Goal: Task Accomplishment & Management: Manage account settings

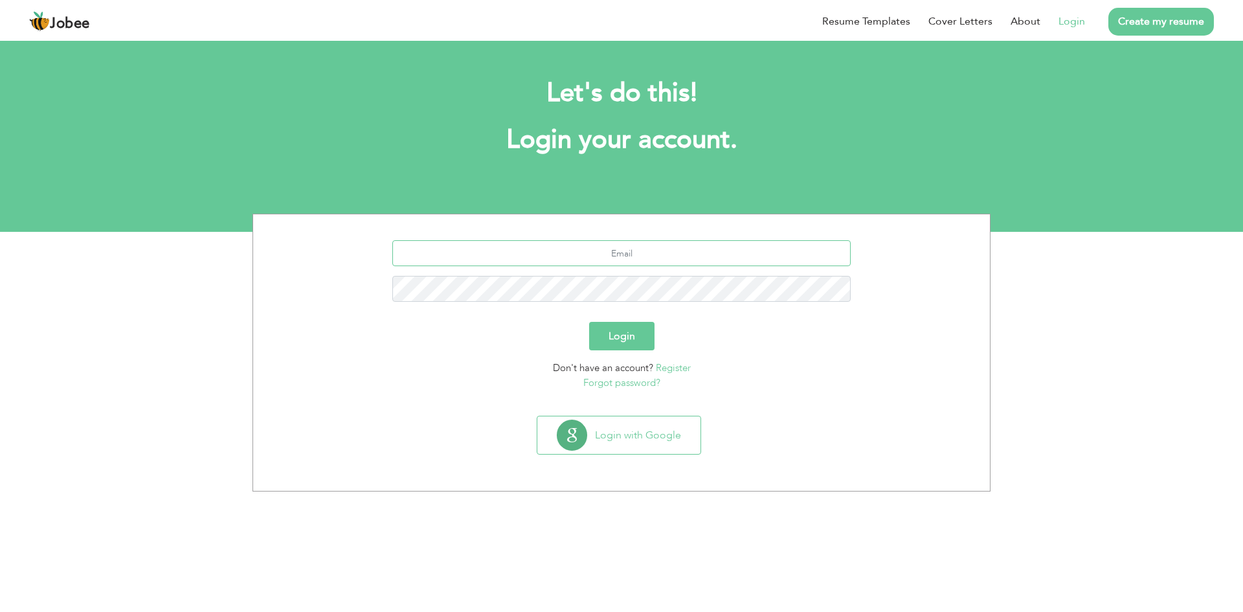
click at [540, 254] on input "text" at bounding box center [621, 253] width 459 height 26
type input "azeem.daulat@gmail.com"
click at [625, 333] on button "Login" at bounding box center [621, 336] width 65 height 28
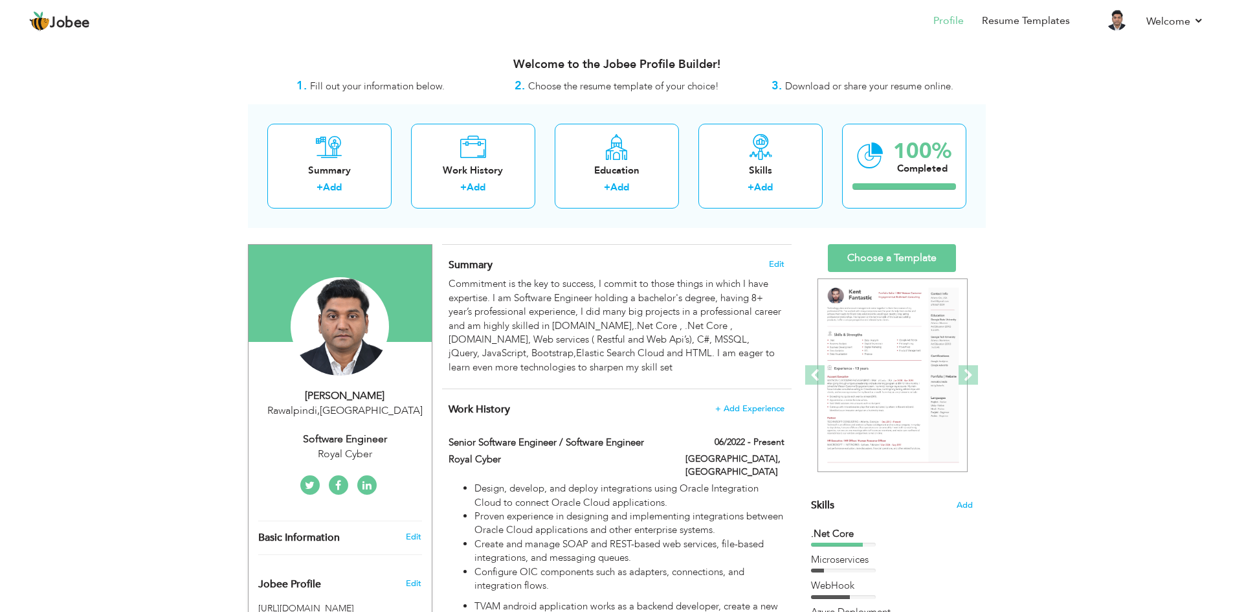
click at [343, 406] on div "Rawalpindi , [GEOGRAPHIC_DATA]" at bounding box center [344, 410] width 173 height 15
type input "[PERSON_NAME]"
type input "Daulat"
type input "+923018402634"
select select "number:166"
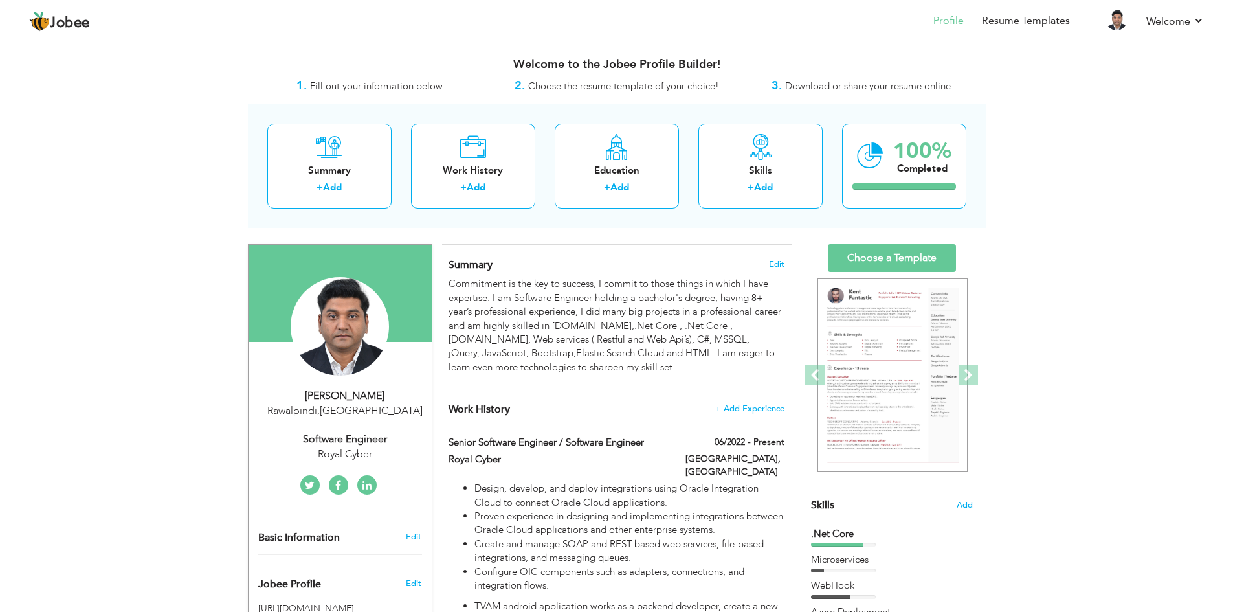
type input "Rawalpindi"
select select "number:10"
type input "Royal Cyber"
type input "Software Engineer"
type input "https://www.linkedin.com/in/azeem-daulat-87bb5852/"
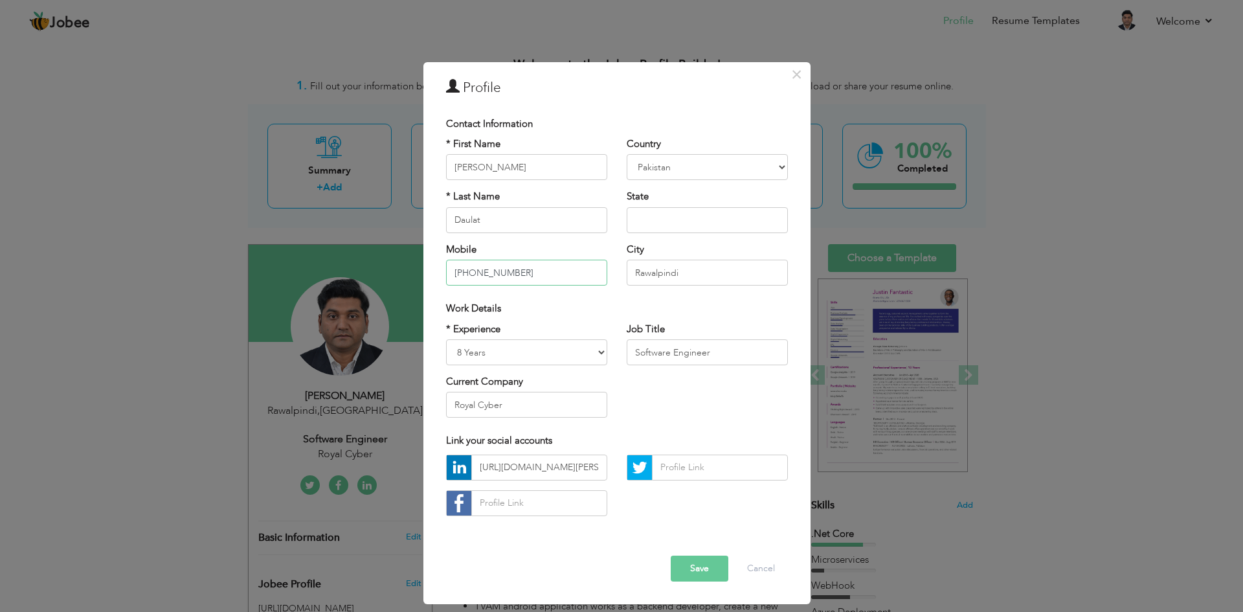
drag, startPoint x: 534, startPoint y: 274, endPoint x: 443, endPoint y: 282, distance: 91.6
click at [443, 282] on div "* First Name Azeem * Last Name Daulat Mobile +923018402634" at bounding box center [526, 216] width 181 height 158
click at [484, 272] on input "text" at bounding box center [526, 273] width 161 height 26
paste input "44 7915 215970"
click at [454, 271] on input "44 7915 215970" at bounding box center [526, 273] width 161 height 26
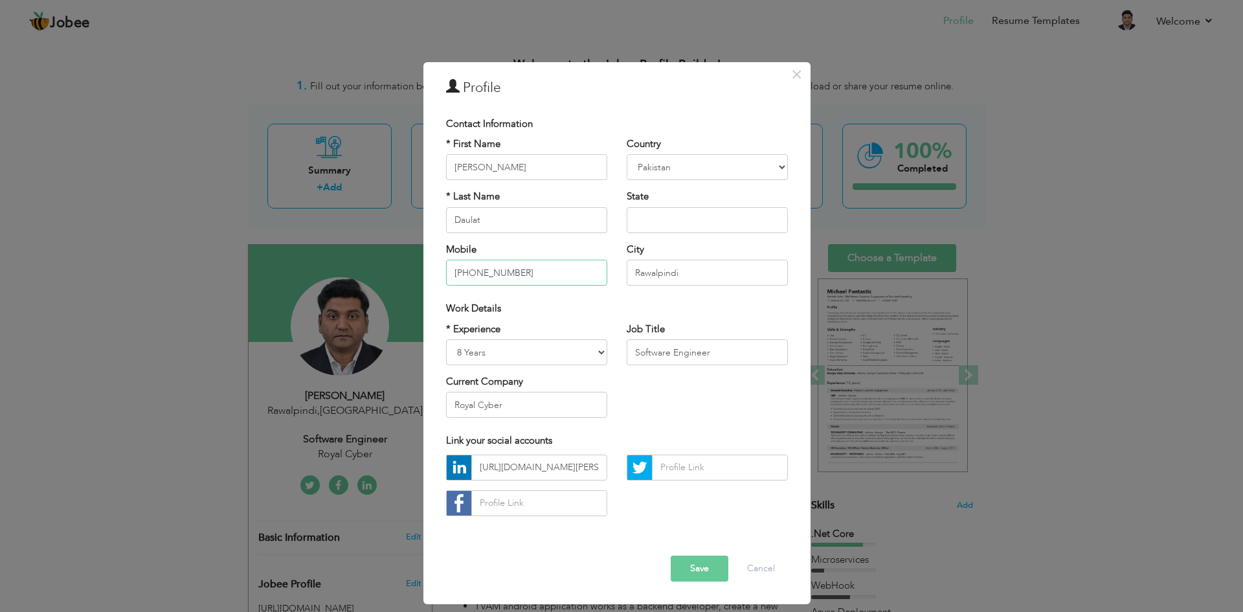
type input "[PHONE_NUMBER]"
drag, startPoint x: 682, startPoint y: 272, endPoint x: 607, endPoint y: 280, distance: 75.6
click at [607, 280] on div "* First Name Azeem * Last Name Daulat Mobile +44 7915 215970 Country Afghanista…" at bounding box center [616, 216] width 361 height 158
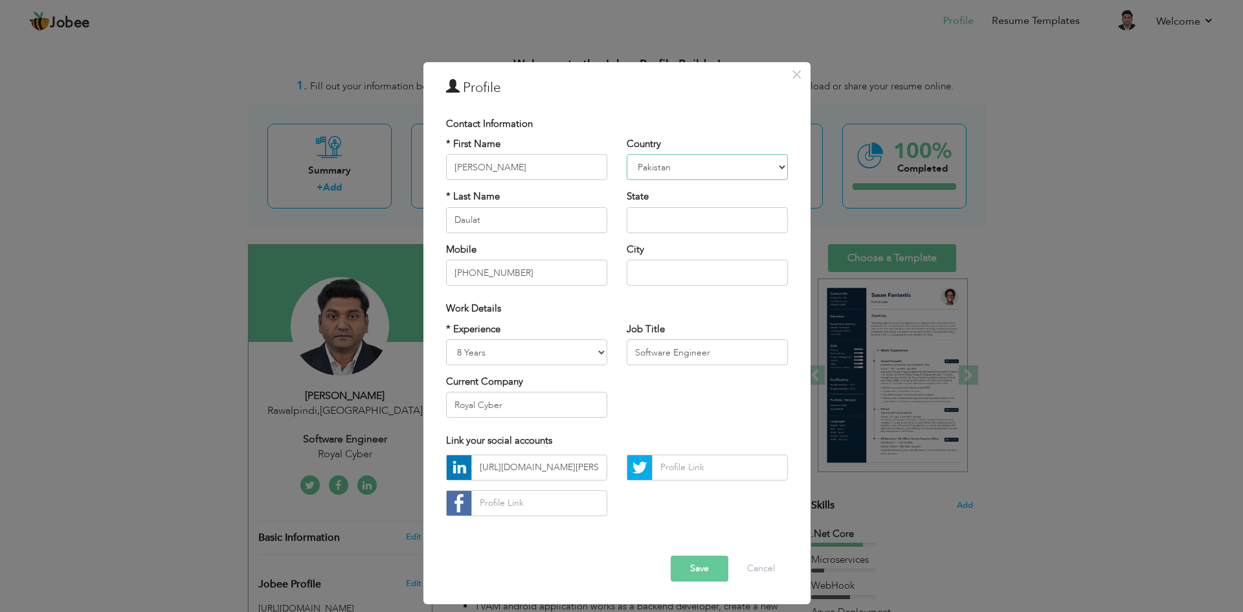
click at [768, 166] on select "Afghanistan Albania Algeria American Samoa Andorra Angola Anguilla Antarctica A…" at bounding box center [707, 167] width 161 height 26
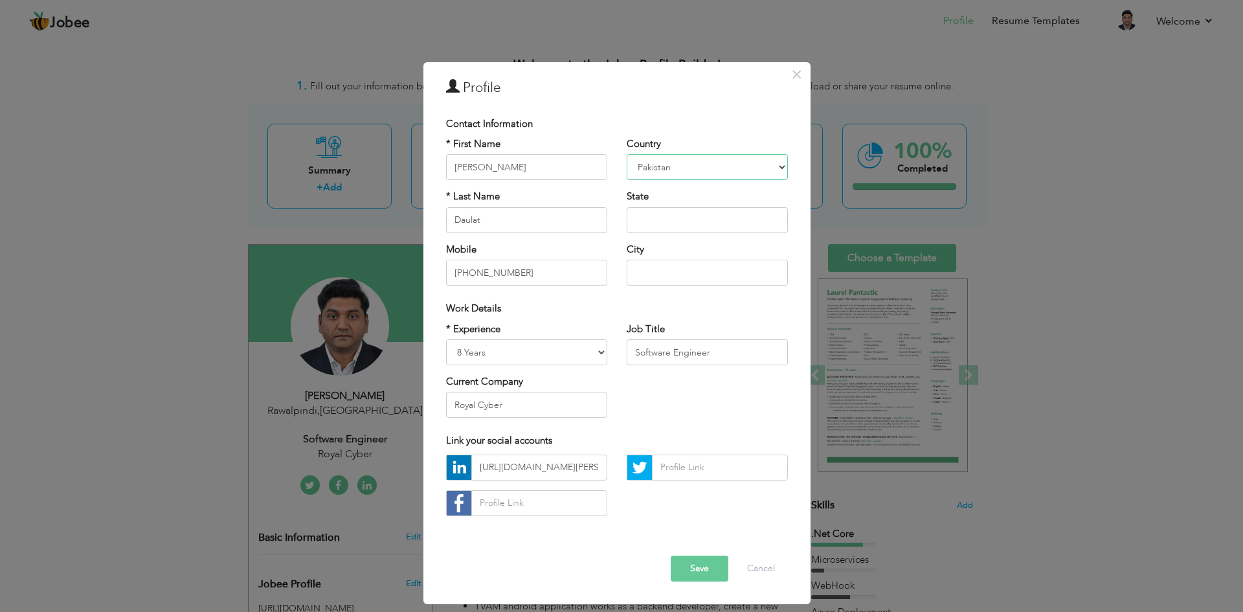
select select "number:225"
click at [627, 154] on select "Afghanistan Albania Algeria American Samoa Andorra Angola Anguilla Antarctica A…" at bounding box center [707, 167] width 161 height 26
click at [704, 225] on input "text" at bounding box center [707, 220] width 161 height 26
type input "[GEOGRAPHIC_DATA]"
click at [590, 350] on select "Entry Level Less than 1 Year 1 Year 2 Years 3 Years 4 Years 5 Years 6 Years 7 Y…" at bounding box center [526, 352] width 161 height 26
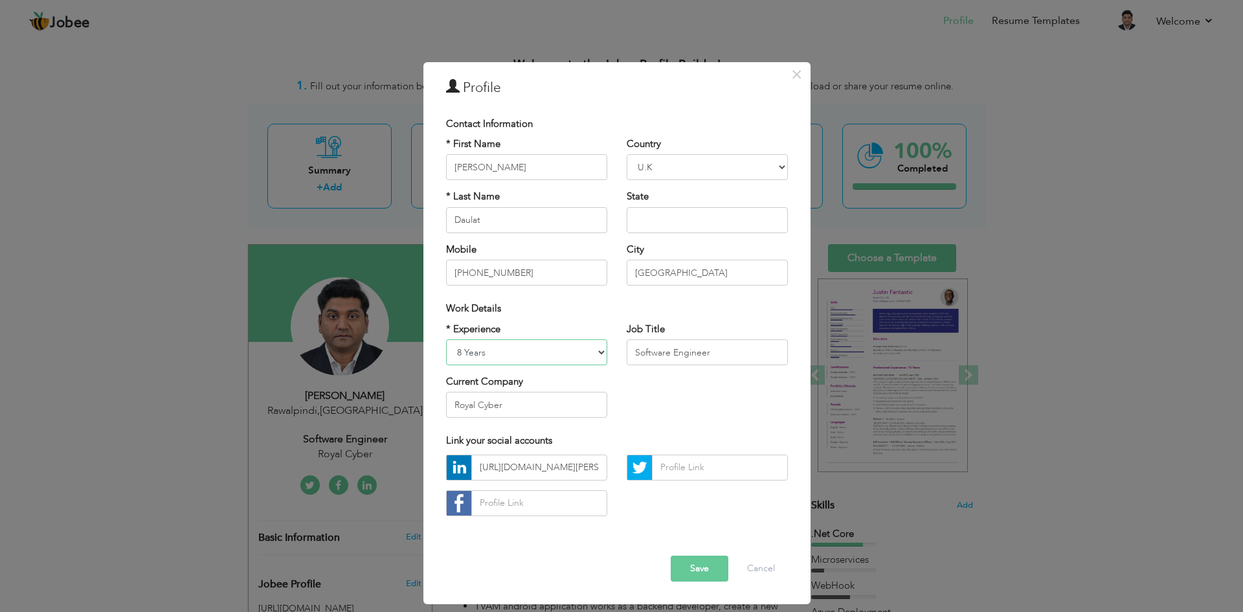
select select "number:11"
click at [446, 339] on select "Entry Level Less than 1 Year 1 Year 2 Years 3 Years 4 Years 5 Years 6 Years 7 Y…" at bounding box center [526, 352] width 161 height 26
click at [559, 405] on input "Royal Cyber" at bounding box center [526, 405] width 161 height 26
drag, startPoint x: 559, startPoint y: 405, endPoint x: 447, endPoint y: 399, distance: 112.2
click at [447, 399] on input "Royal Cyber" at bounding box center [526, 405] width 161 height 26
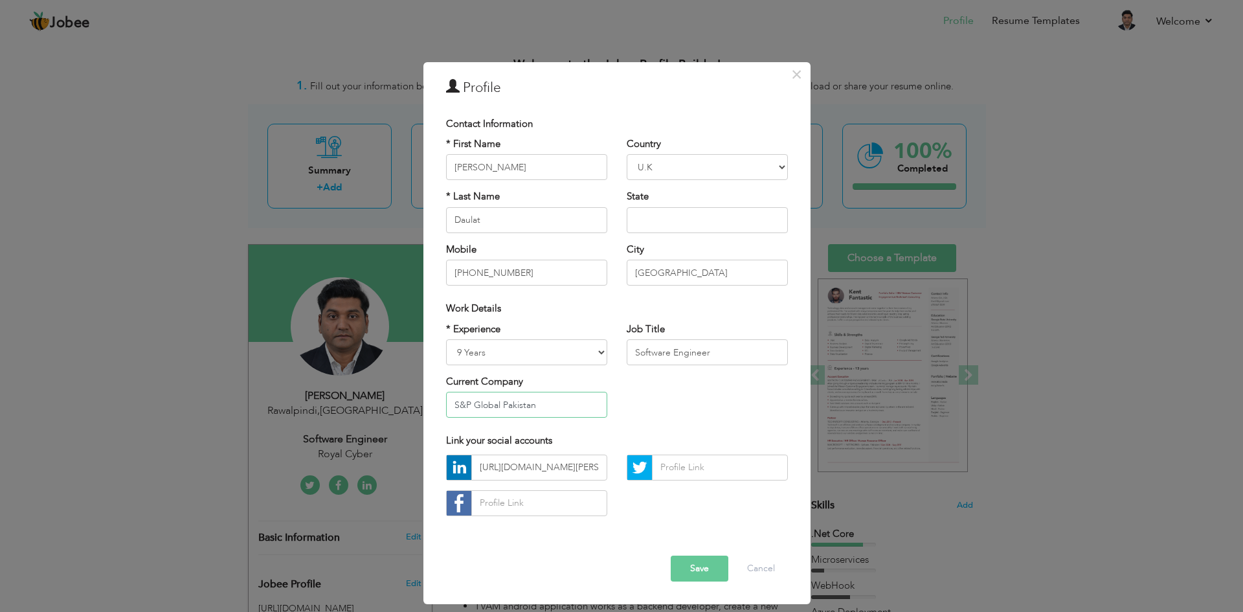
type input "S&P Global Pakistan"
click at [699, 561] on button "Save" at bounding box center [700, 568] width 58 height 26
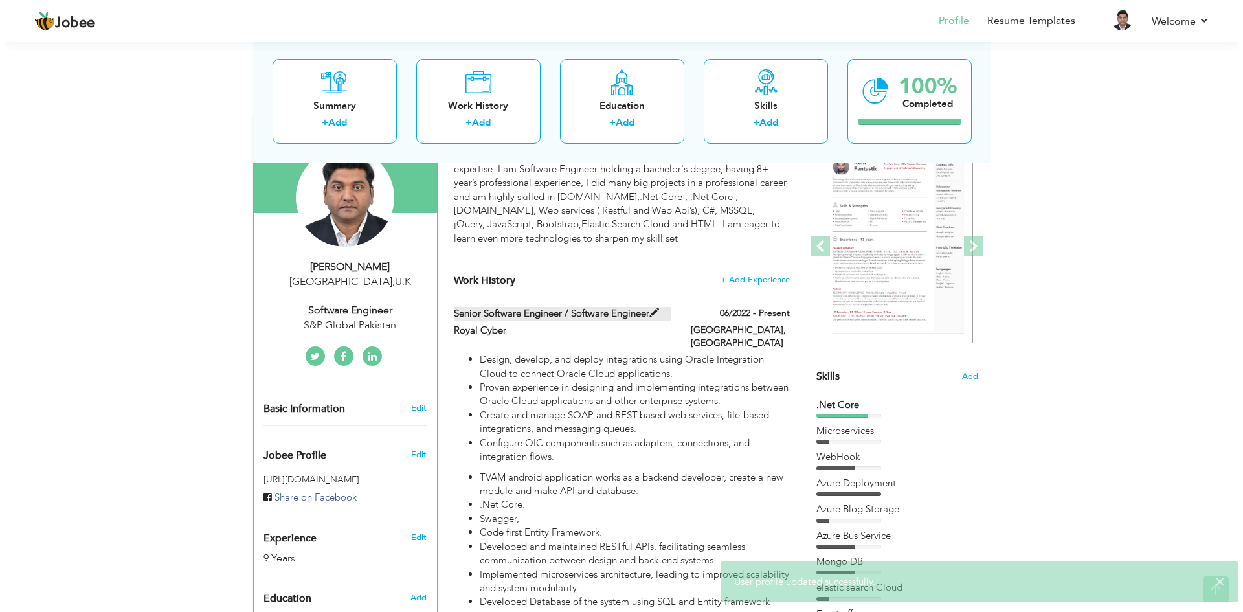
scroll to position [129, 0]
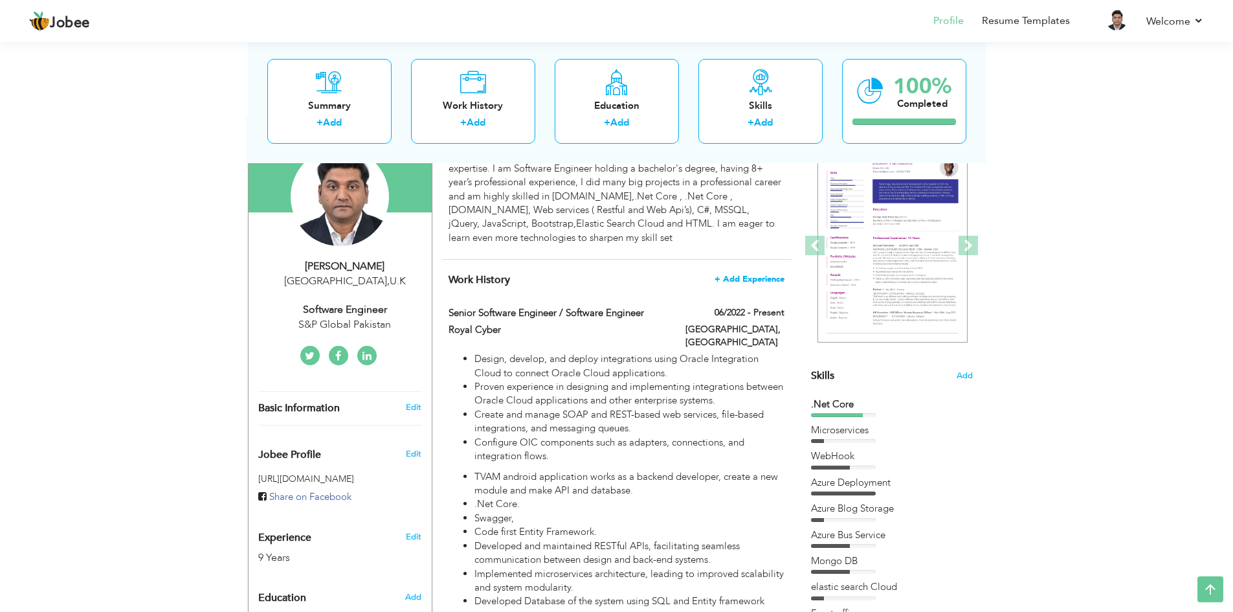
click at [743, 281] on span "+ Add Experience" at bounding box center [750, 278] width 70 height 9
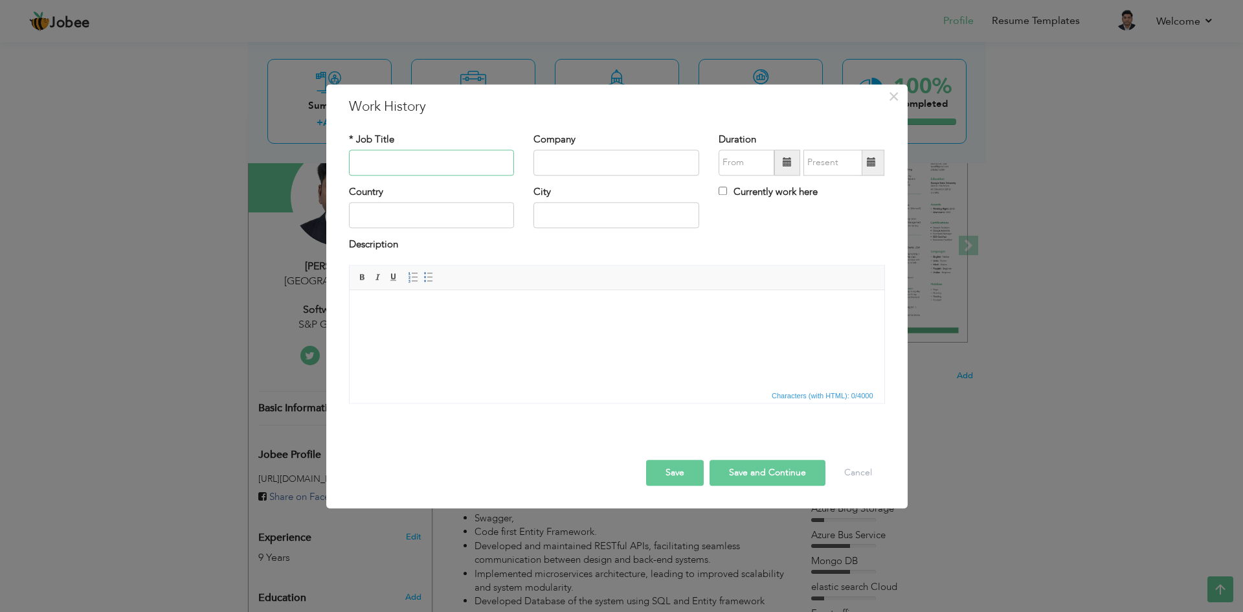
click at [390, 163] on input "text" at bounding box center [432, 163] width 166 height 26
type input "Lead software engineer"
type input "S&P Global Pakistan"
click at [790, 168] on span at bounding box center [787, 163] width 26 height 26
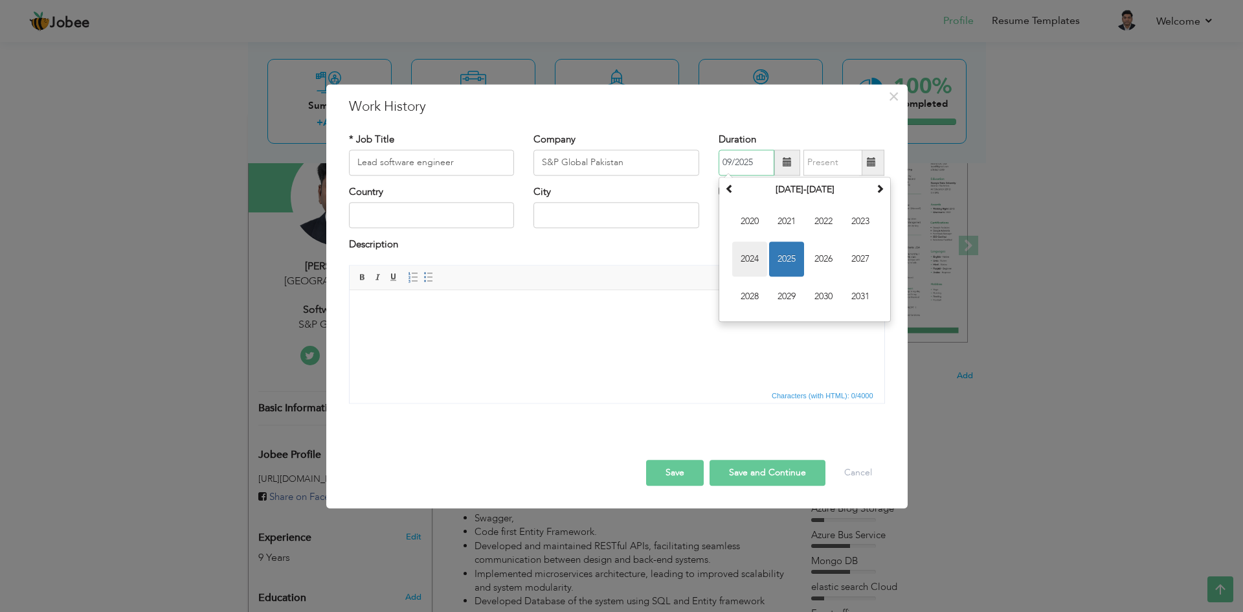
click at [749, 258] on span "2024" at bounding box center [749, 258] width 35 height 35
click at [858, 260] on span "Aug" at bounding box center [860, 258] width 35 height 35
type input "08/2024"
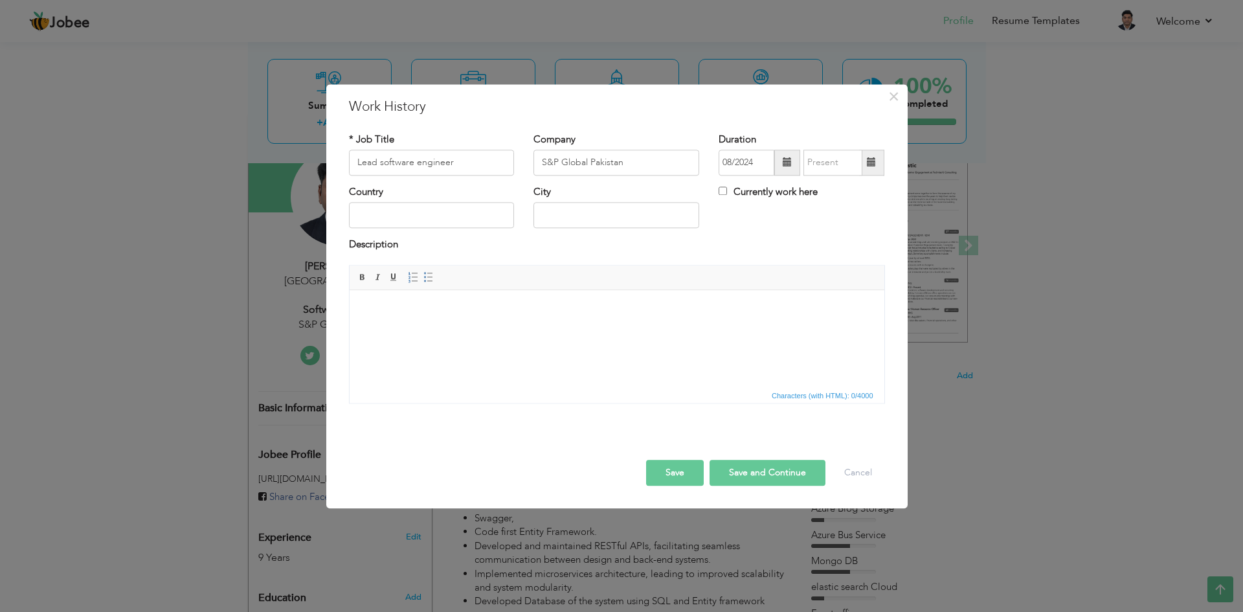
click at [873, 166] on span at bounding box center [871, 162] width 9 height 9
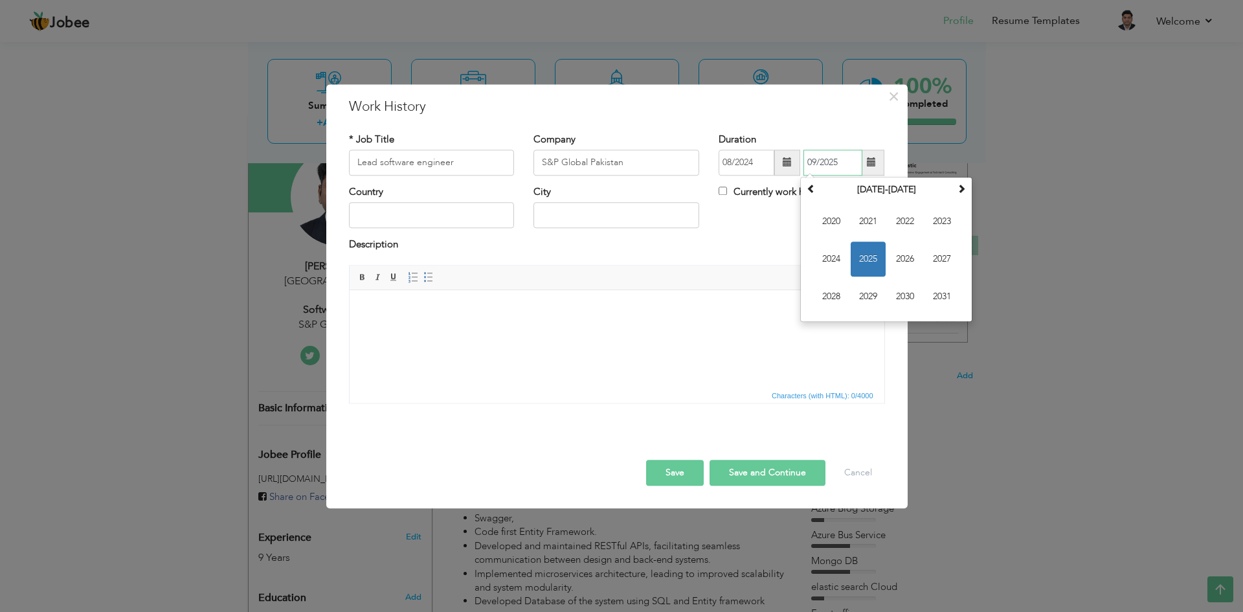
click at [870, 259] on span "2025" at bounding box center [868, 258] width 35 height 35
click at [911, 295] on span "Nov" at bounding box center [905, 296] width 35 height 35
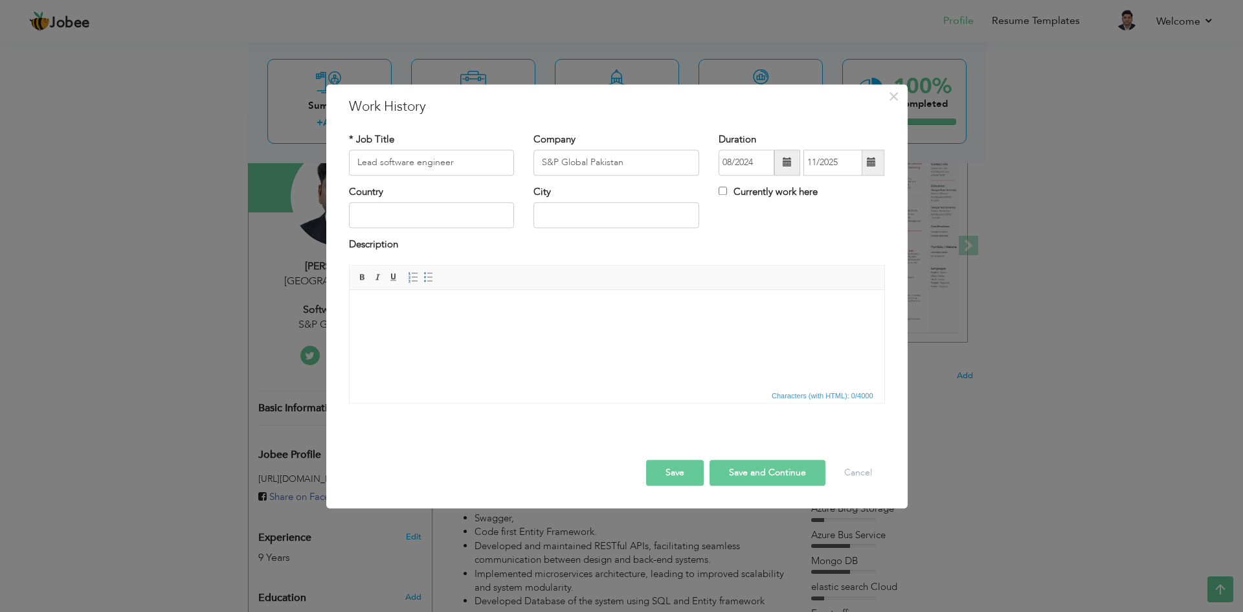
click at [869, 163] on span at bounding box center [871, 162] width 9 height 9
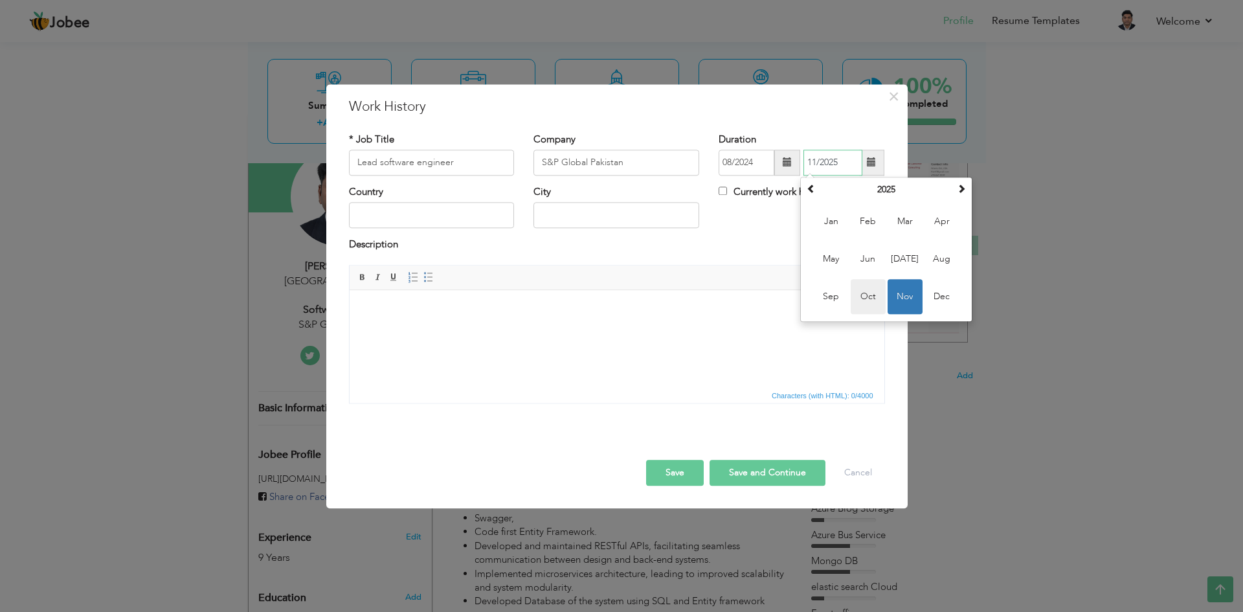
click at [875, 296] on span "Oct" at bounding box center [868, 296] width 35 height 35
type input "10/2025"
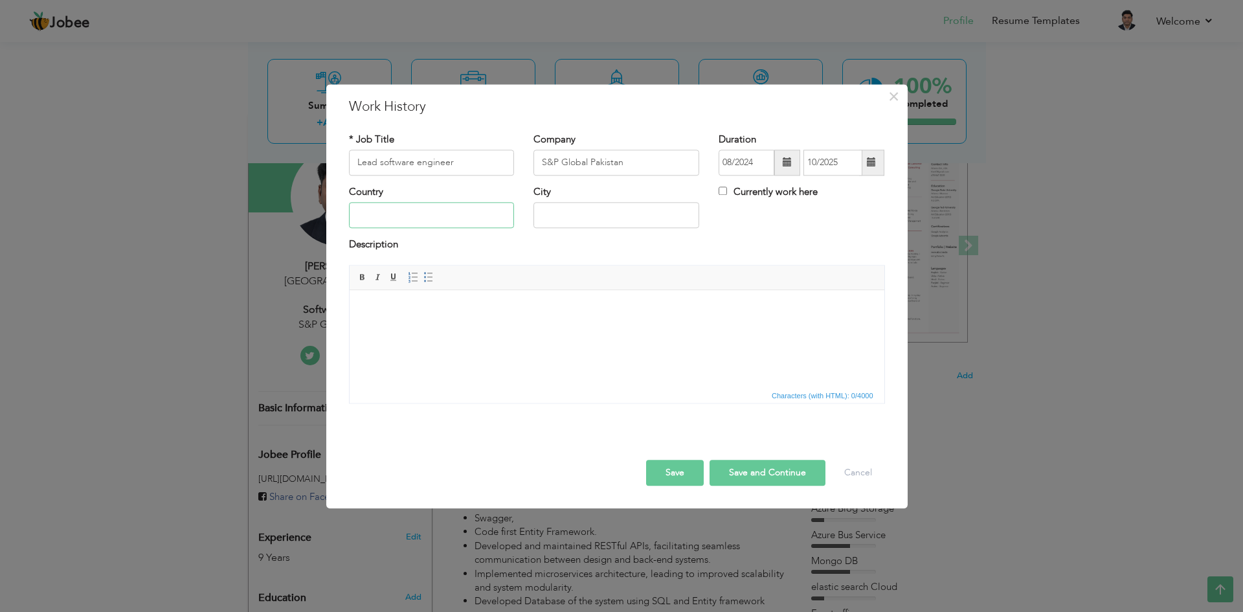
click at [478, 218] on input "text" at bounding box center [432, 216] width 166 height 26
type input "[GEOGRAPHIC_DATA]"
type input "Rawalpindi"
click at [737, 251] on div "Description" at bounding box center [617, 246] width 536 height 17
click at [442, 307] on body at bounding box center [616, 310] width 509 height 14
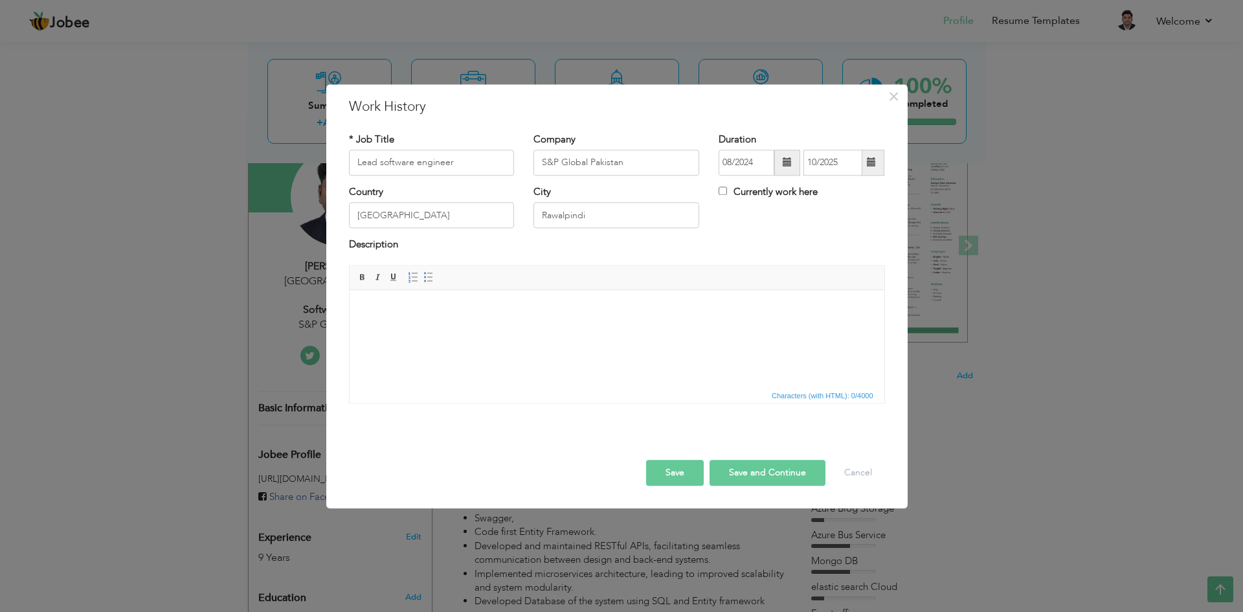
click at [420, 329] on html at bounding box center [616, 309] width 535 height 39
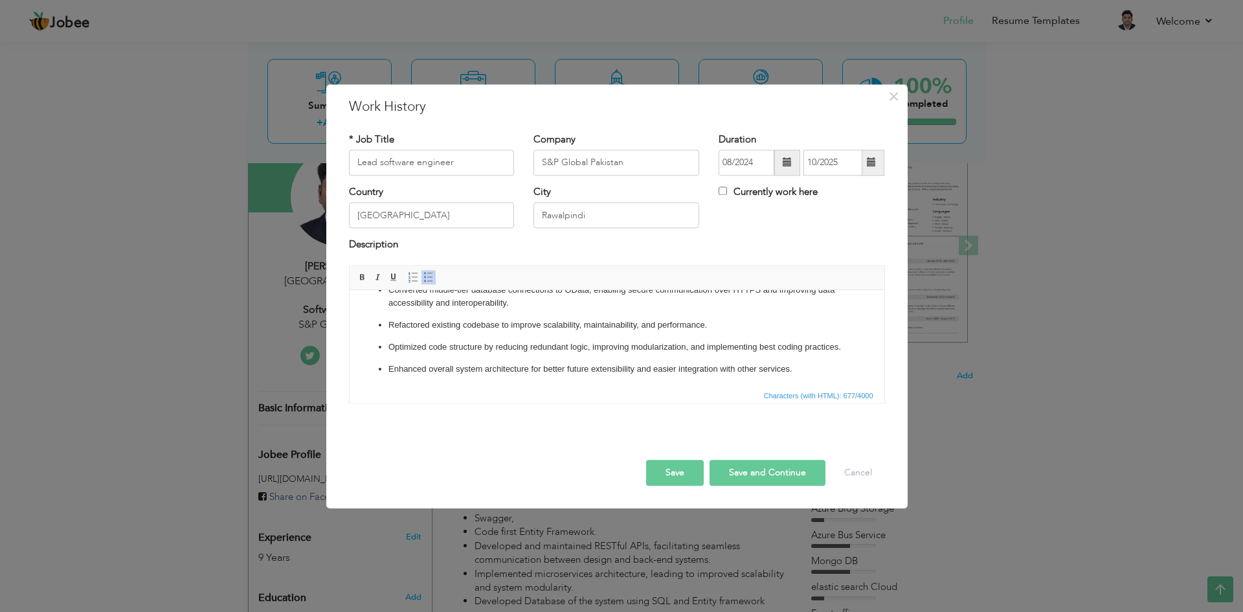
click at [765, 473] on button "Save and Continue" at bounding box center [768, 473] width 116 height 26
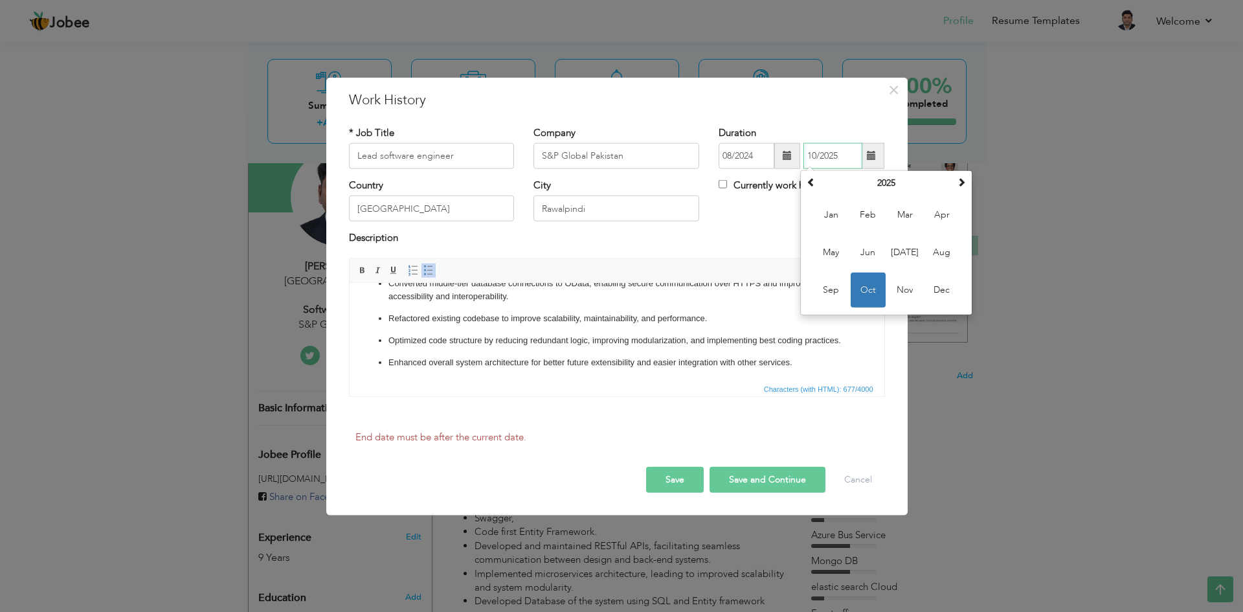
click at [869, 286] on span "Oct" at bounding box center [868, 290] width 35 height 35
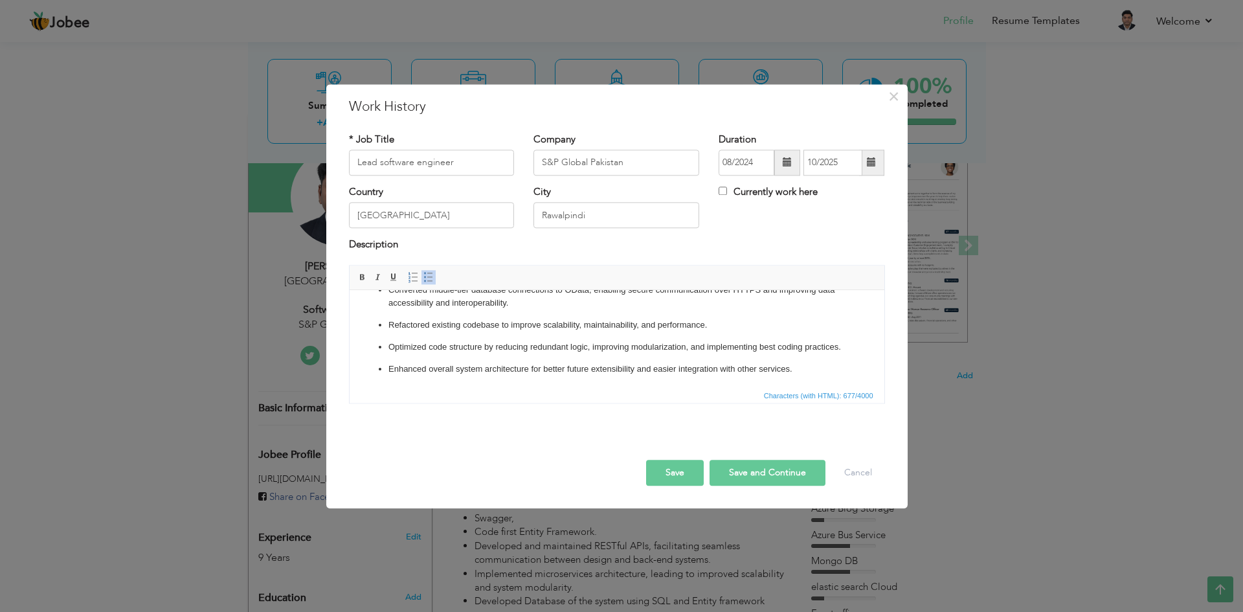
click at [787, 472] on button "Save and Continue" at bounding box center [768, 473] width 116 height 26
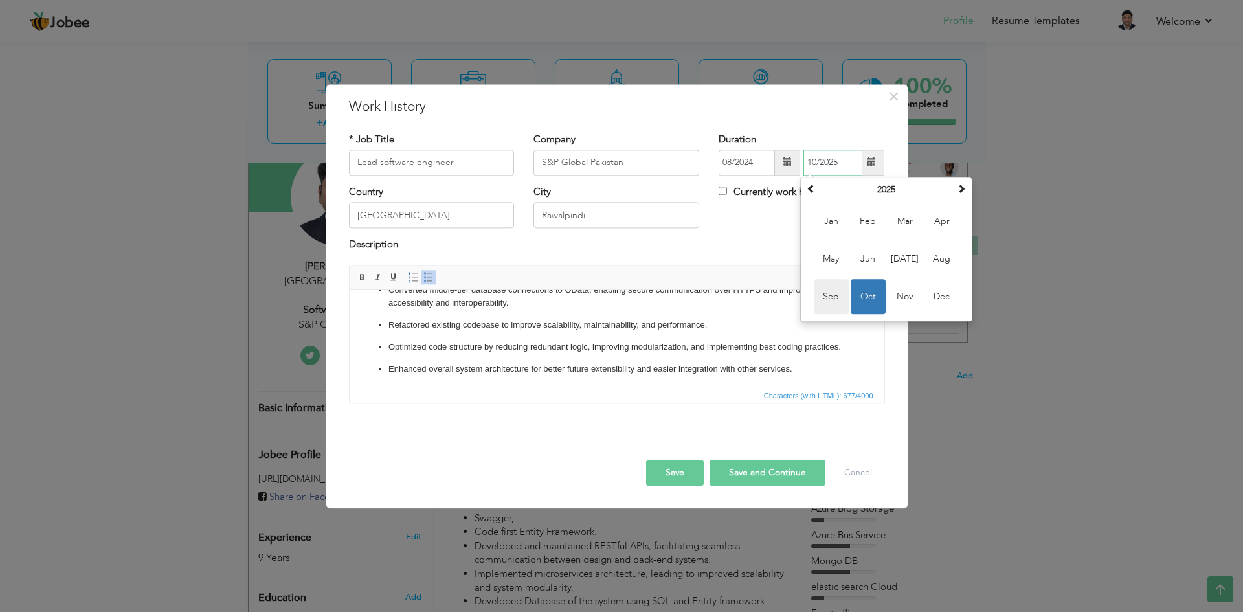
click at [831, 295] on span "Sep" at bounding box center [831, 296] width 35 height 35
type input "09/2025"
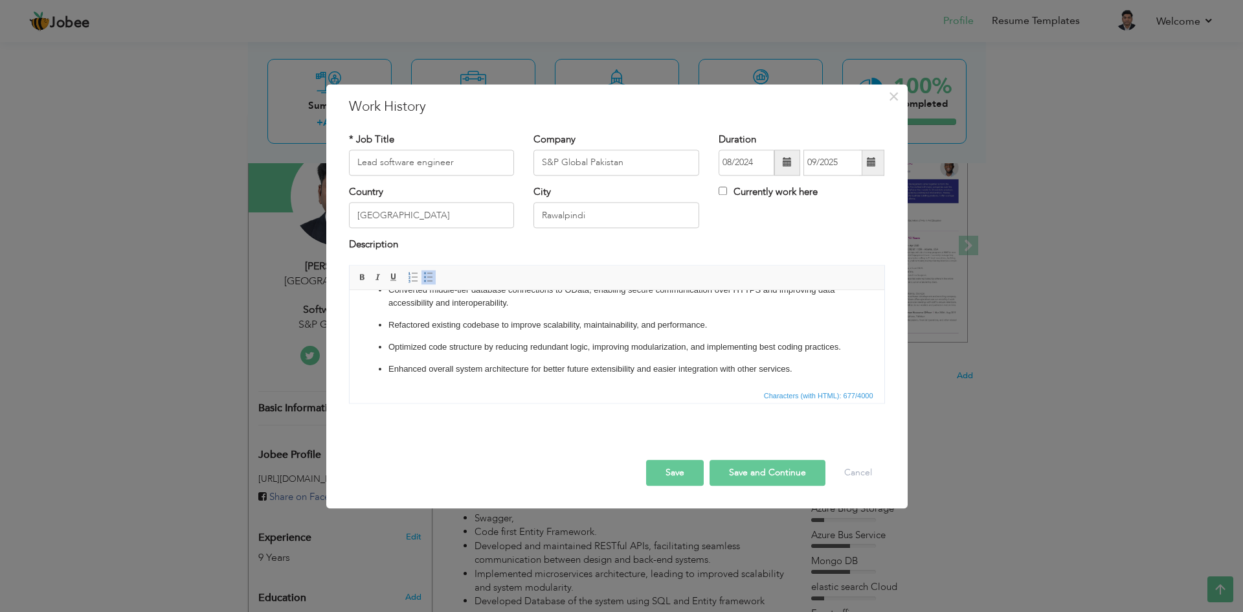
click at [695, 469] on button "Save" at bounding box center [675, 473] width 58 height 26
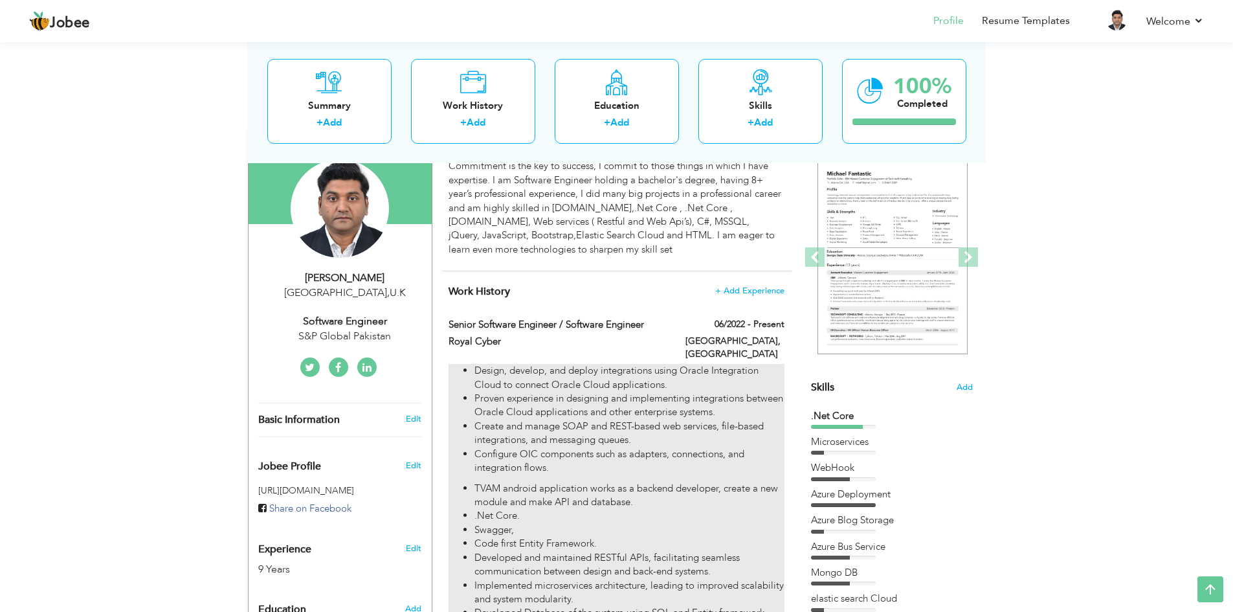
scroll to position [82, 0]
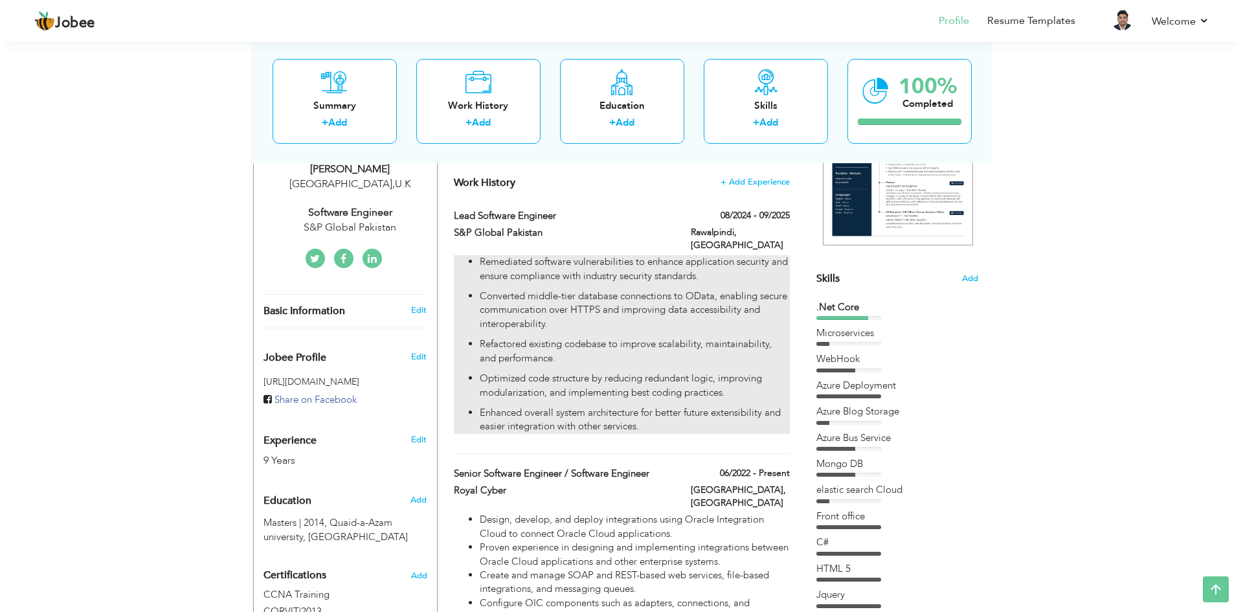
scroll to position [211, 0]
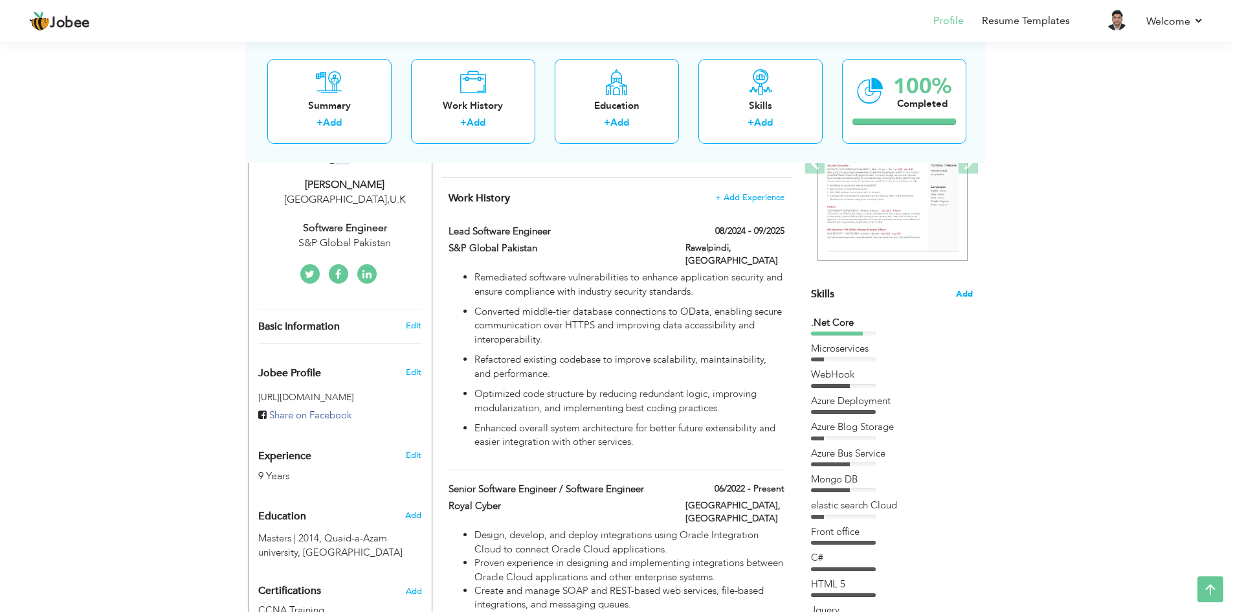
click at [965, 295] on span "Add" at bounding box center [964, 294] width 17 height 12
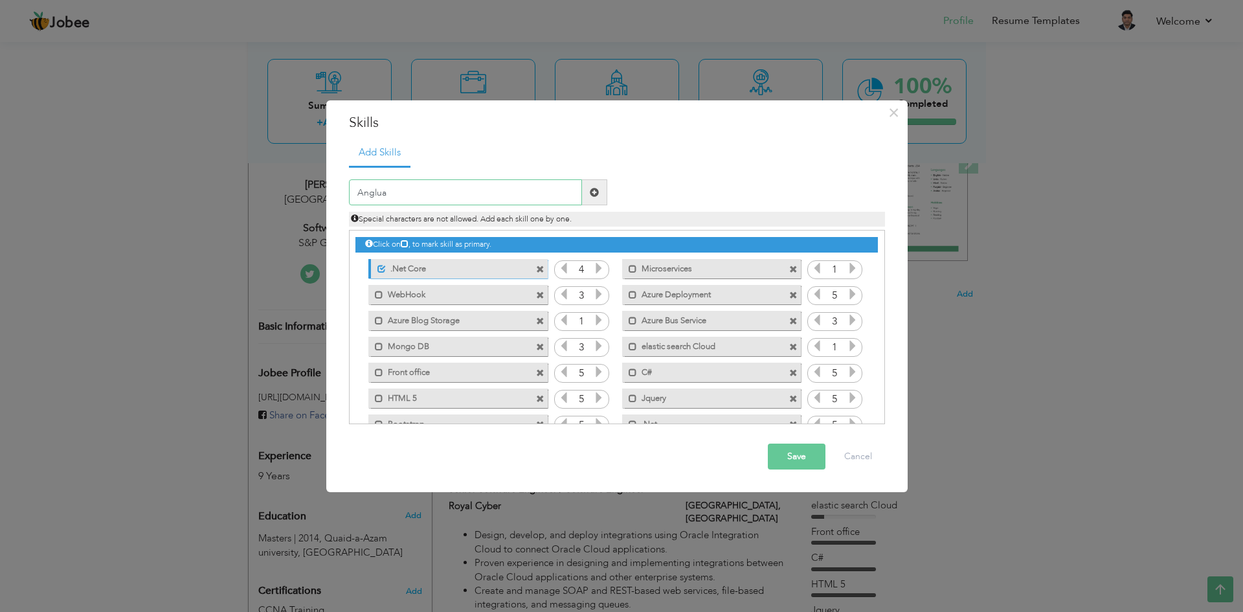
type input "Angluar"
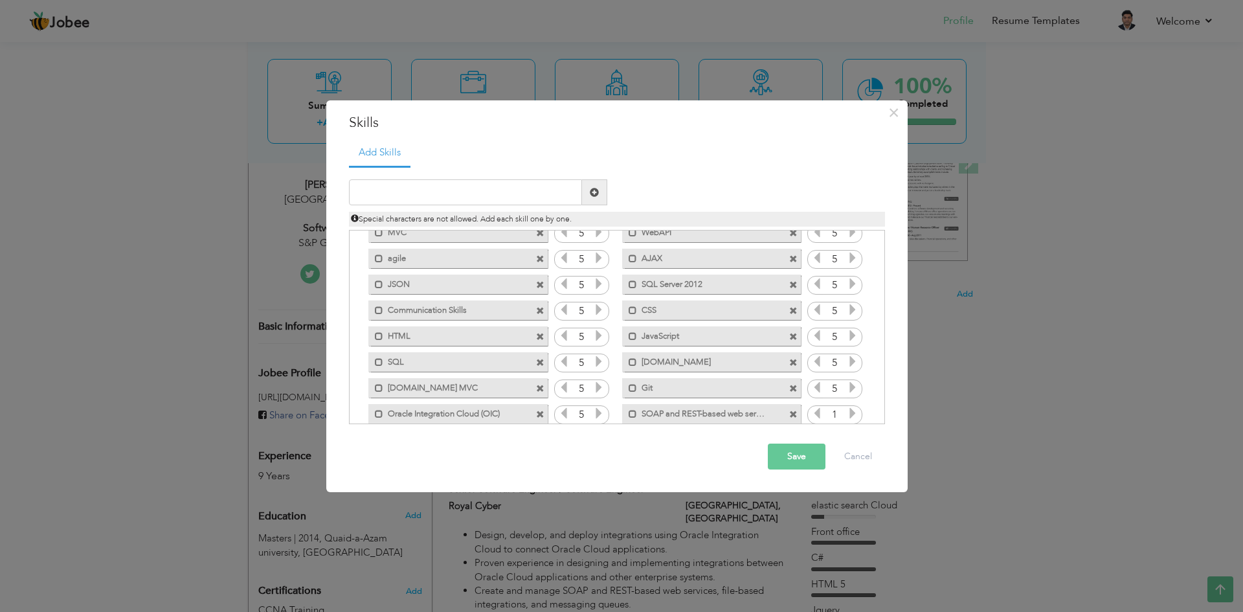
scroll to position [262, 0]
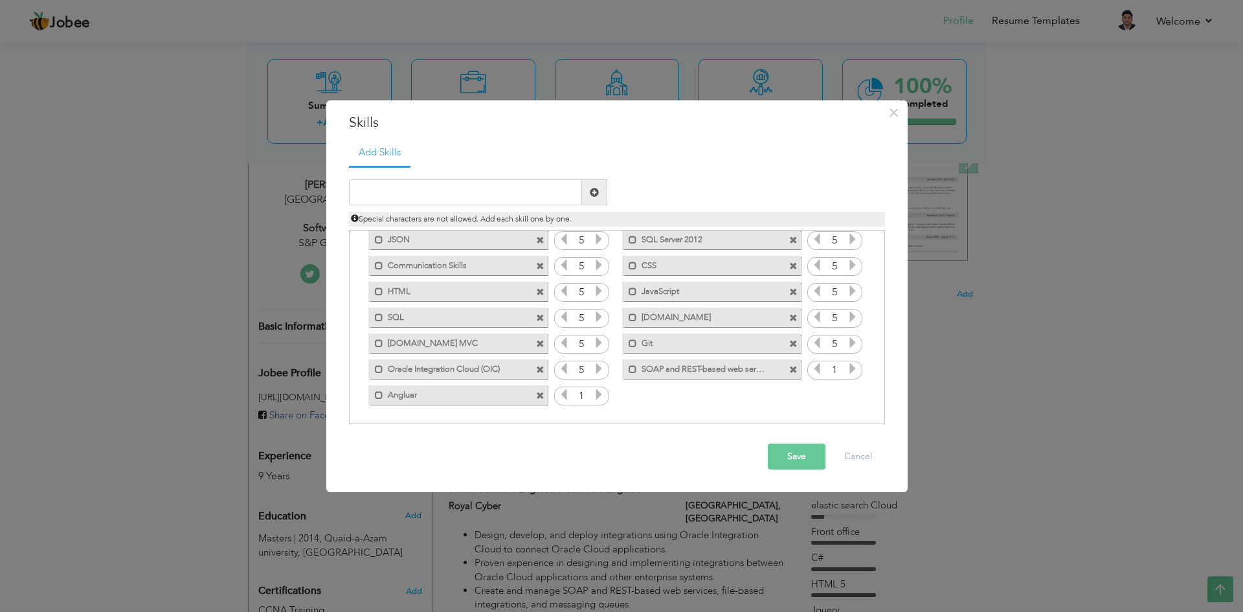
click at [599, 394] on icon at bounding box center [599, 394] width 12 height 12
click at [397, 199] on input "text" at bounding box center [465, 192] width 233 height 26
type input "React"
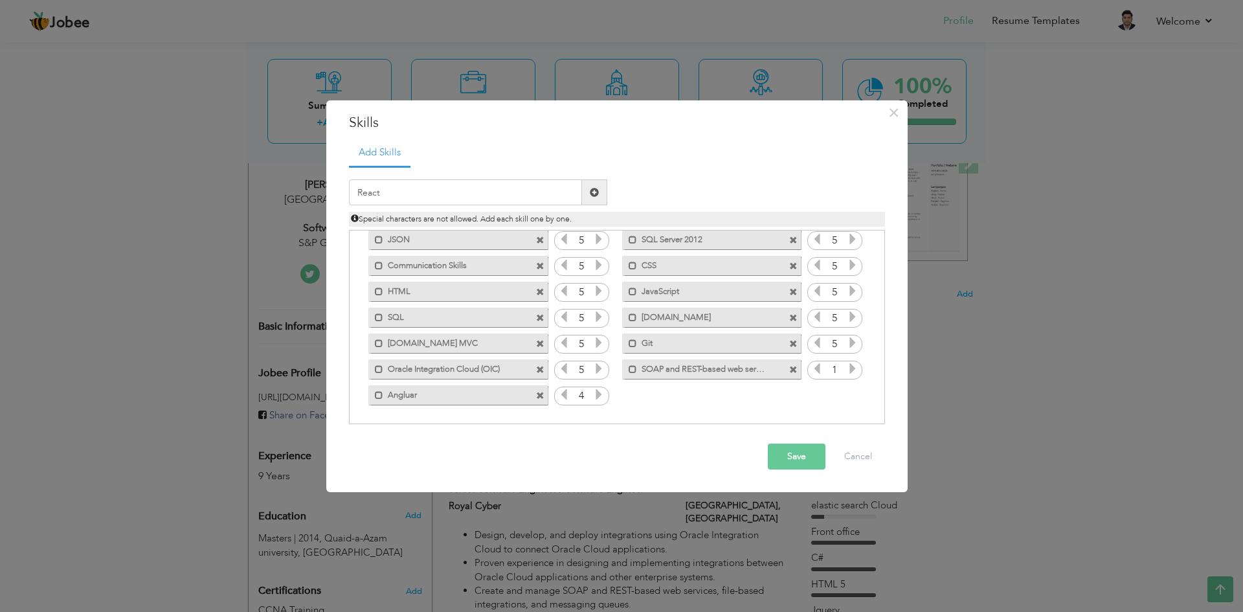
click at [598, 192] on span at bounding box center [594, 192] width 9 height 9
click at [849, 394] on icon at bounding box center [853, 394] width 12 height 12
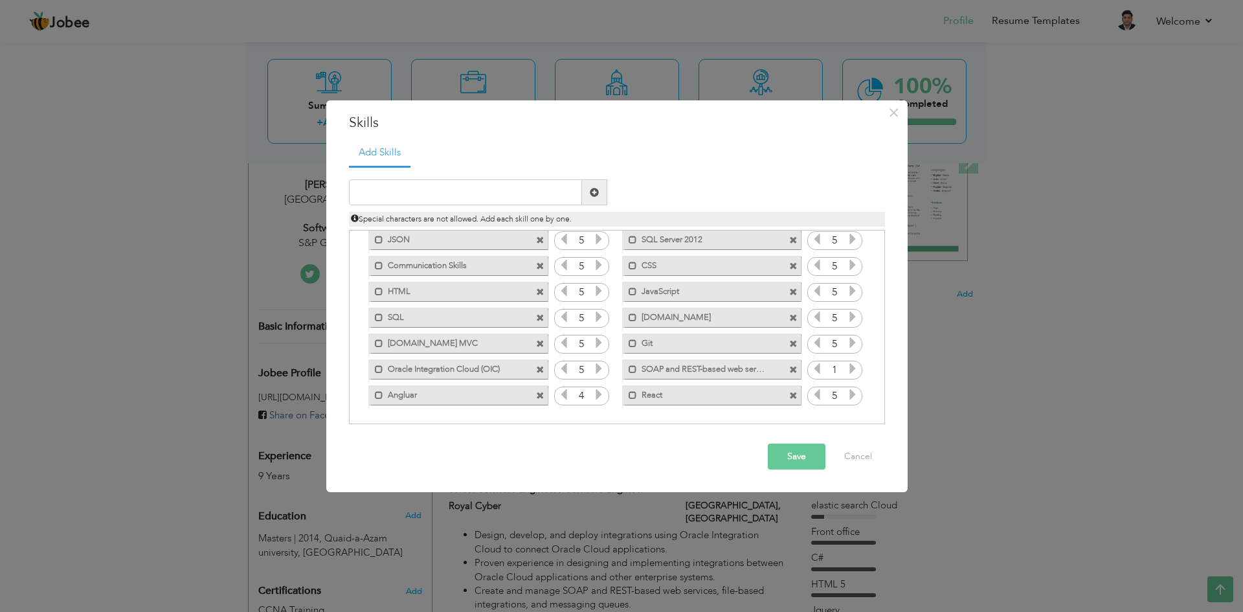
click at [847, 367] on icon at bounding box center [853, 369] width 12 height 12
click at [799, 451] on button "Save" at bounding box center [797, 456] width 58 height 26
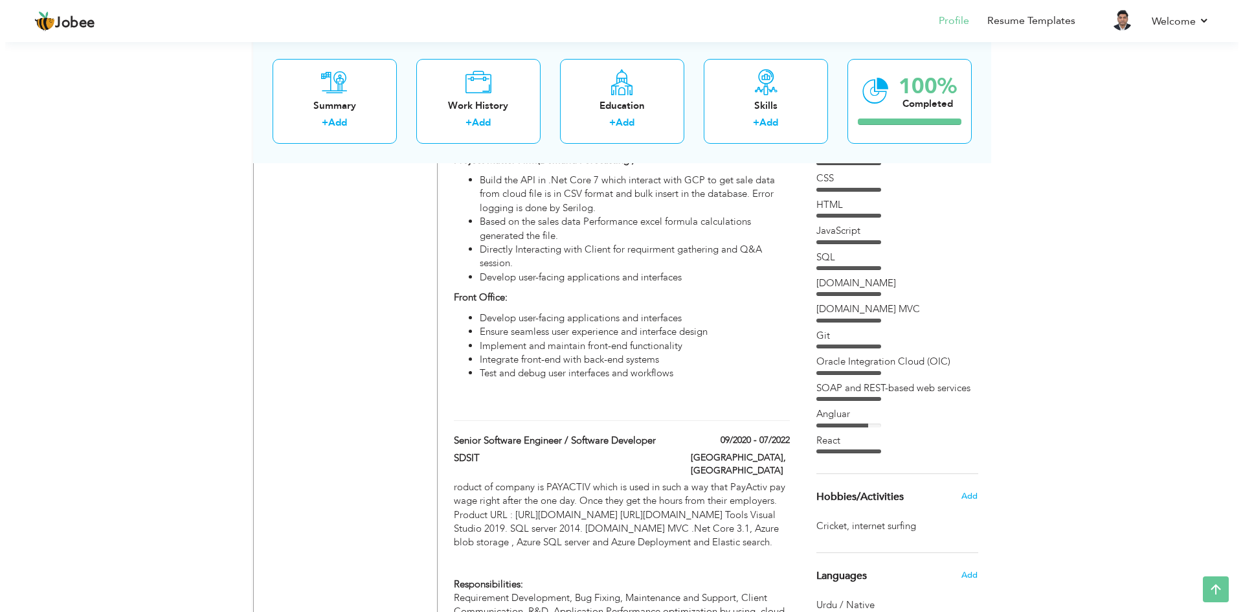
scroll to position [923, 0]
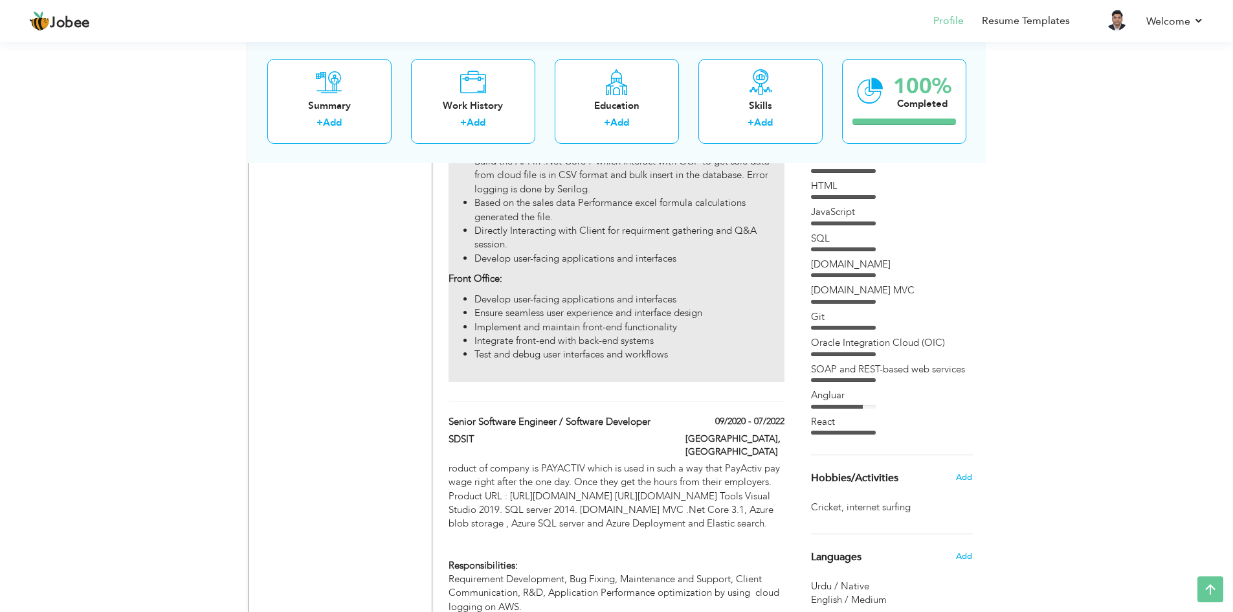
click at [522, 293] on li "Develop user-facing applications and interfaces" at bounding box center [629, 300] width 309 height 14
type input "Senior Software Engineer / Software Engineer"
type input "Royal Cyber"
type input "06/2022"
type input "[GEOGRAPHIC_DATA]"
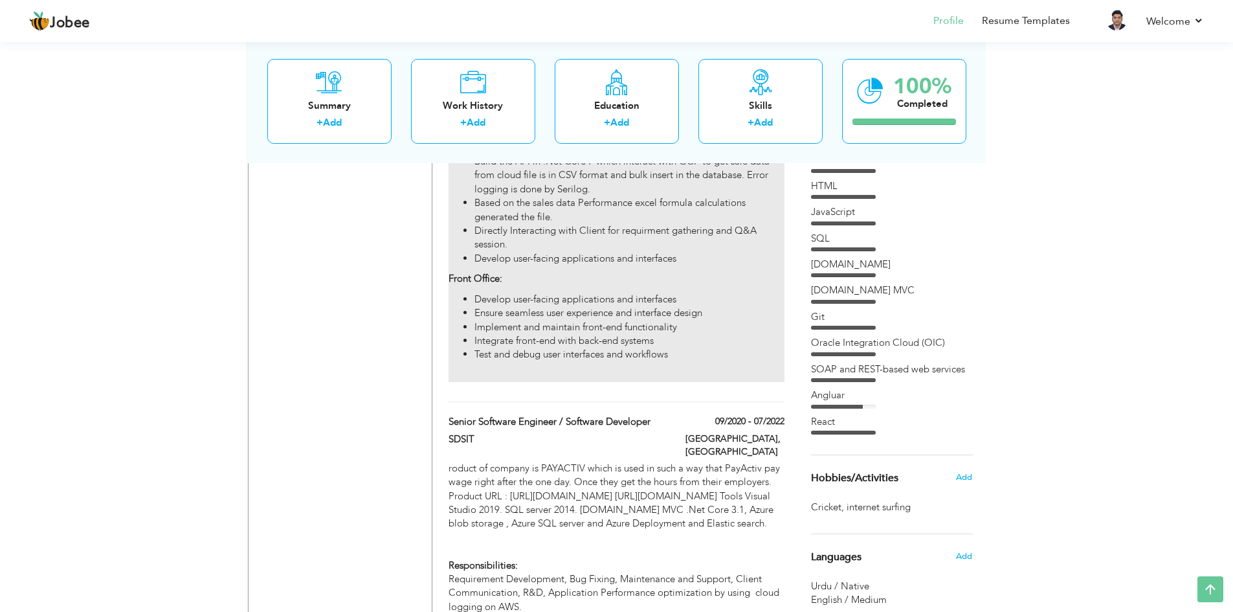
type input "[GEOGRAPHIC_DATA]"
checkbox input "true"
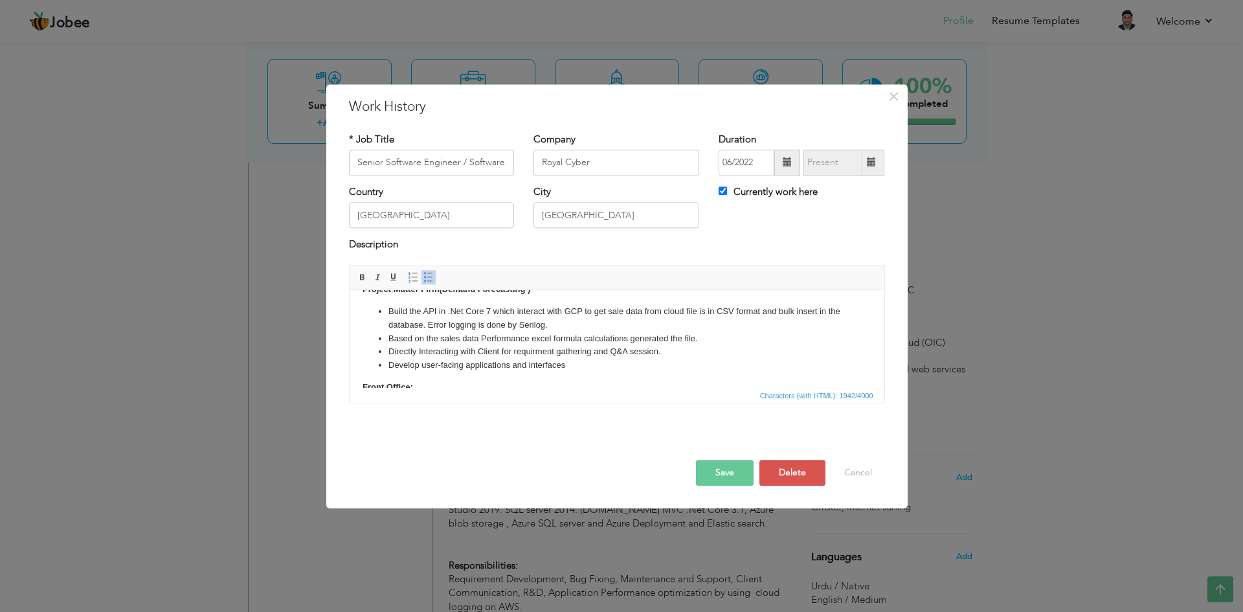
scroll to position [343, 0]
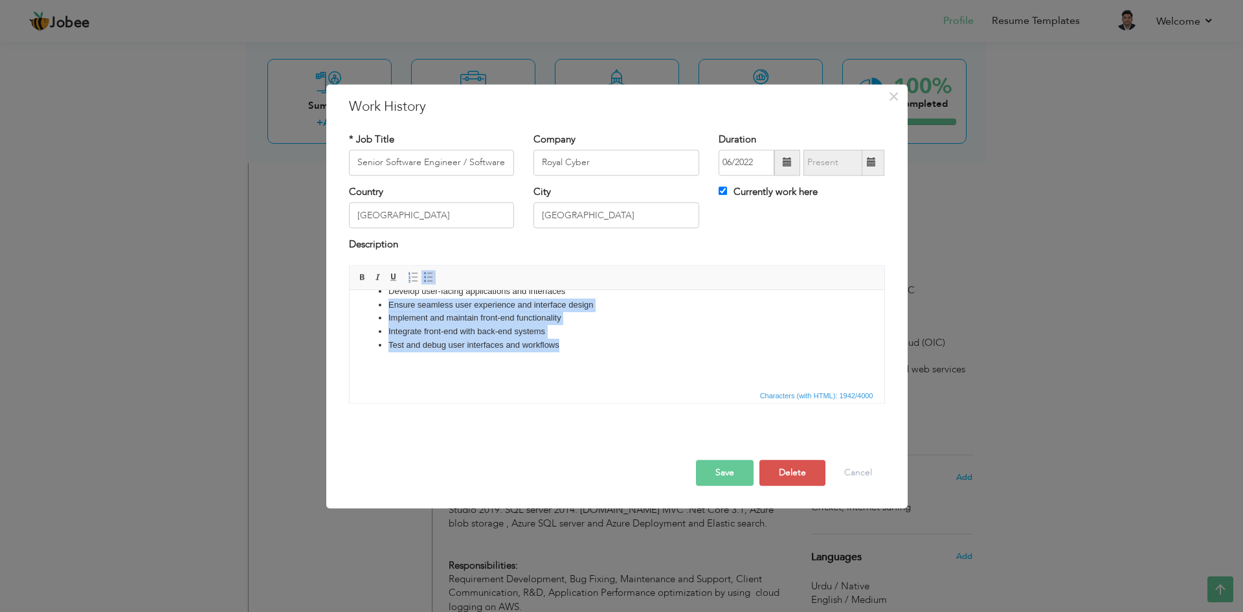
drag, startPoint x: 564, startPoint y: 344, endPoint x: 366, endPoint y: 310, distance: 201.7
click at [366, 310] on ul "Develop user-facing applications and interfaces Ensure seamless user experience…" at bounding box center [616, 318] width 509 height 67
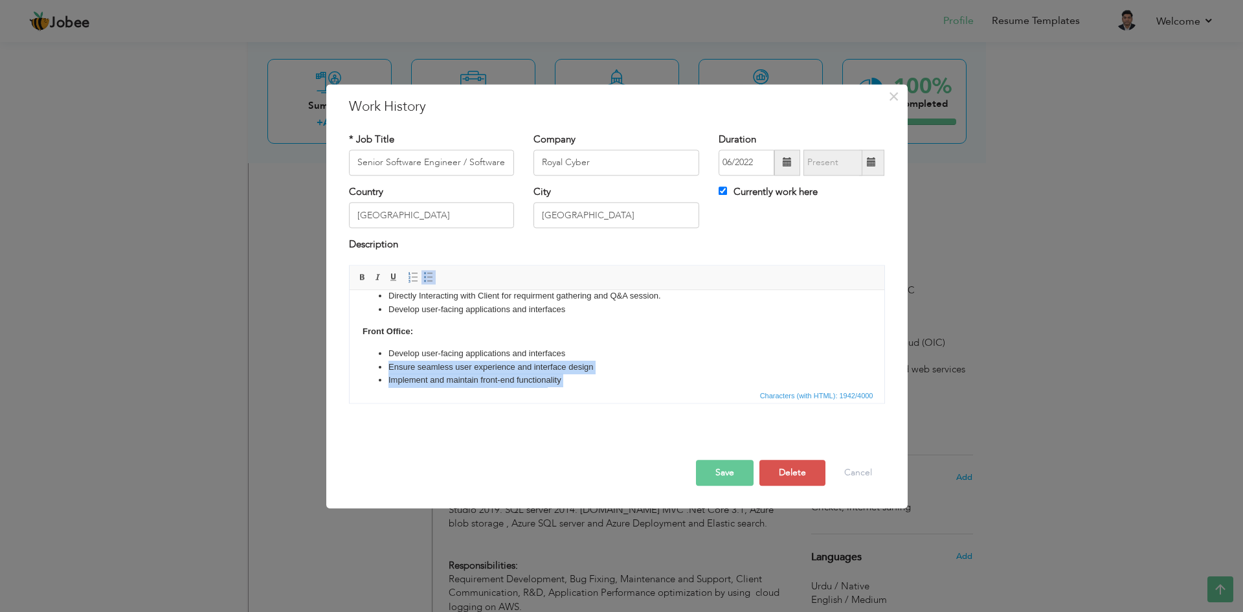
scroll to position [278, 0]
click at [731, 350] on li "Develop user-facing applications and interfaces" at bounding box center [616, 357] width 457 height 14
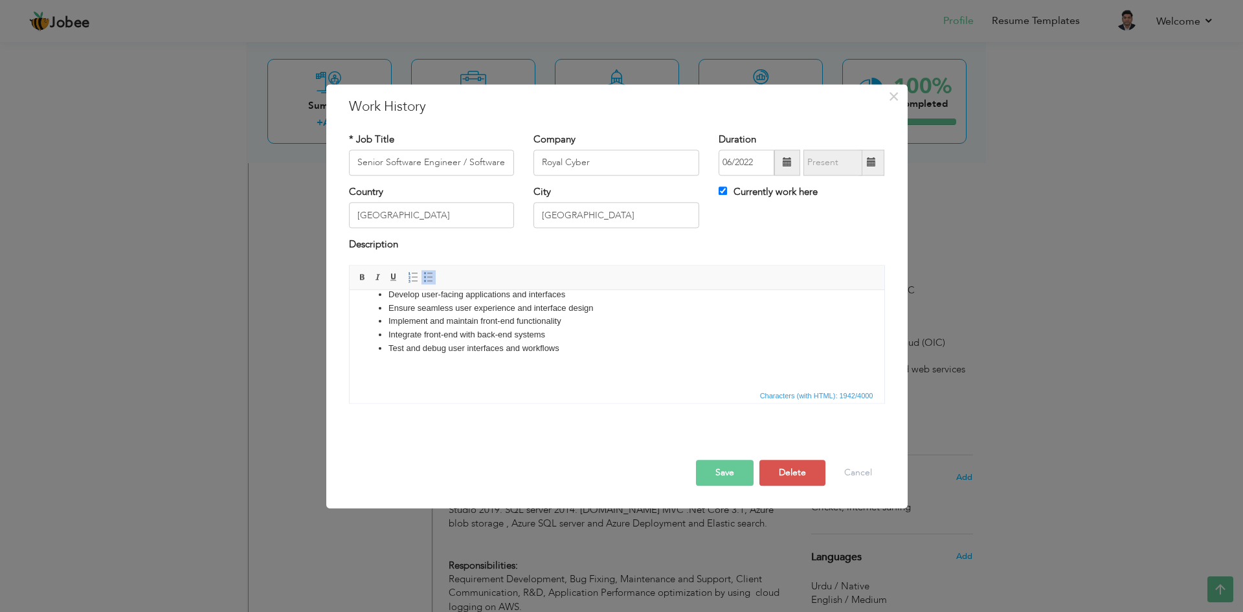
scroll to position [343, 0]
click at [845, 467] on button "Cancel" at bounding box center [858, 473] width 54 height 26
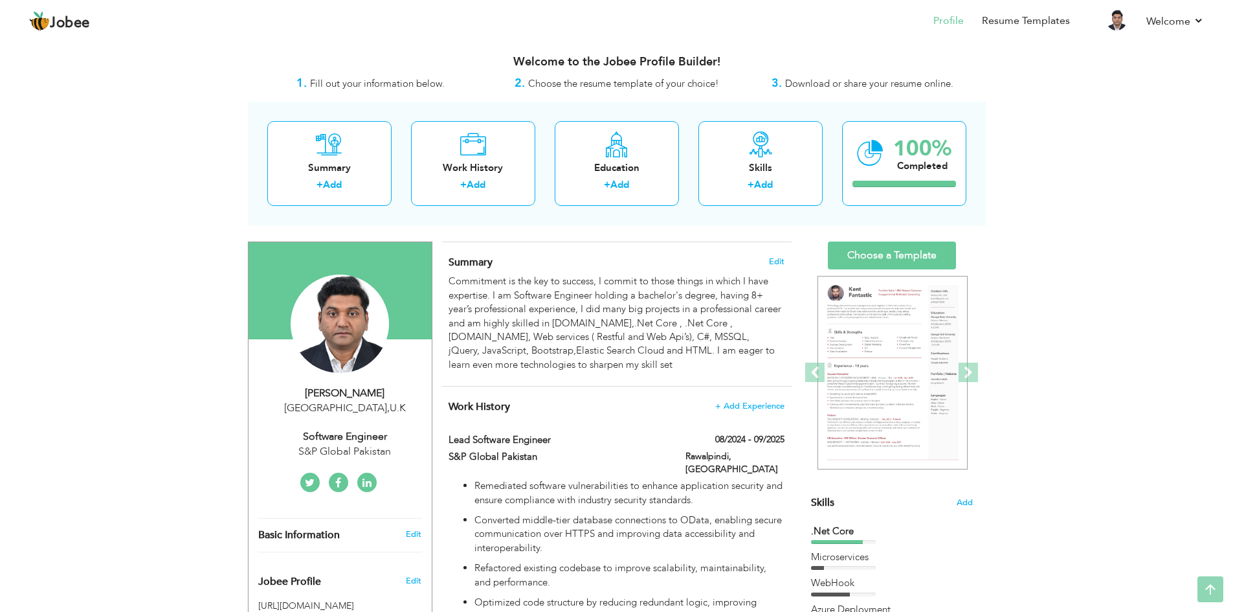
scroll to position [0, 0]
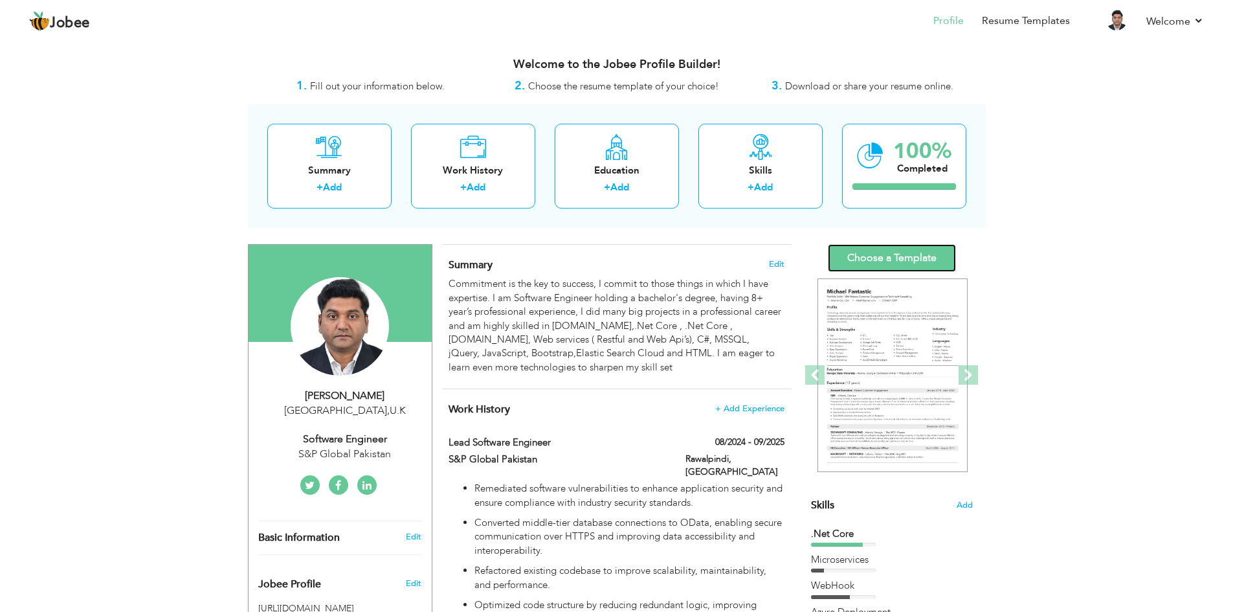
click at [911, 253] on link "Choose a Template" at bounding box center [892, 258] width 128 height 28
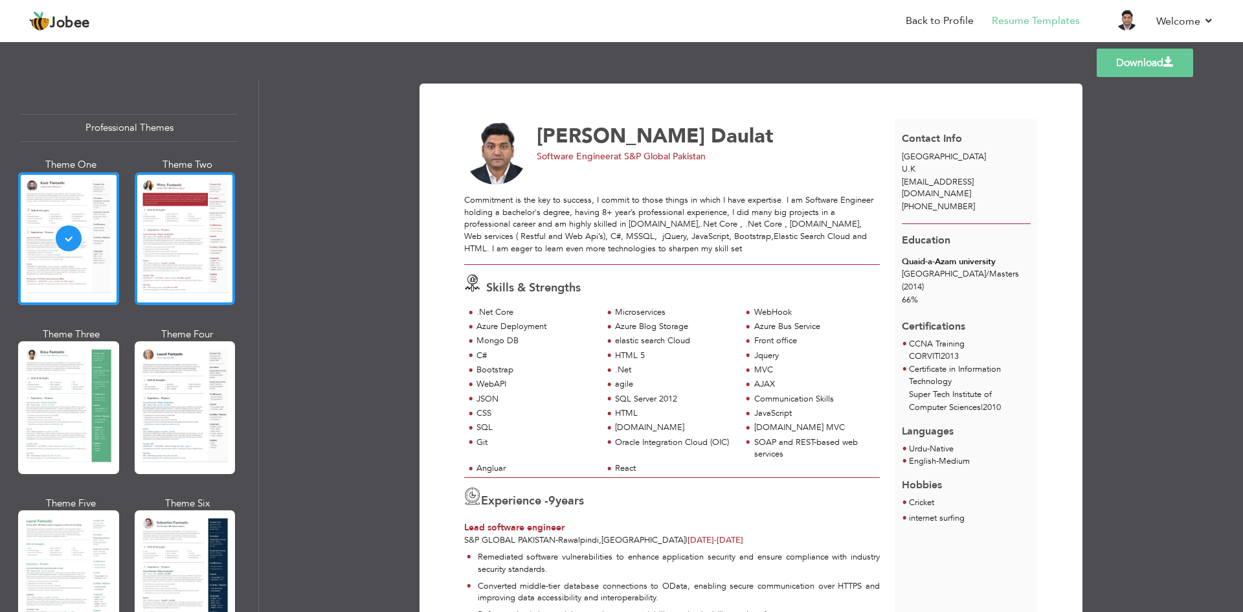
click at [170, 222] on div at bounding box center [185, 238] width 101 height 133
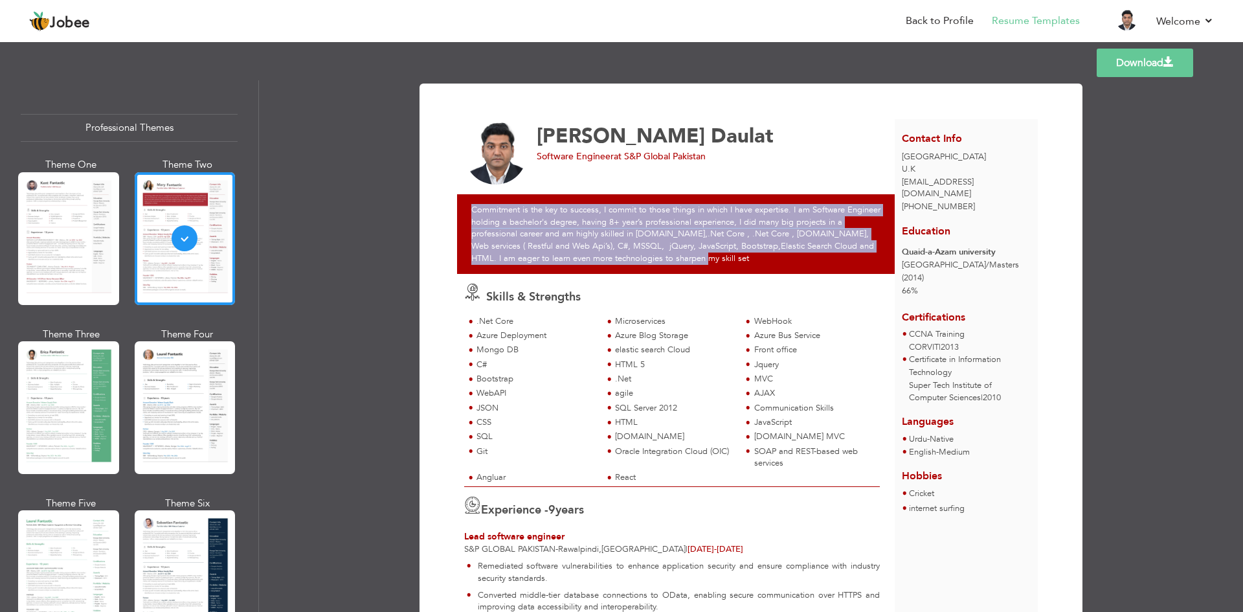
drag, startPoint x: 469, startPoint y: 206, endPoint x: 672, endPoint y: 265, distance: 211.2
click at [672, 265] on div "Commitment is the key to success, I commit to those things in which I have expe…" at bounding box center [679, 234] width 445 height 80
copy div "Commitment is the key to success, I commit to those things in which I have expe…"
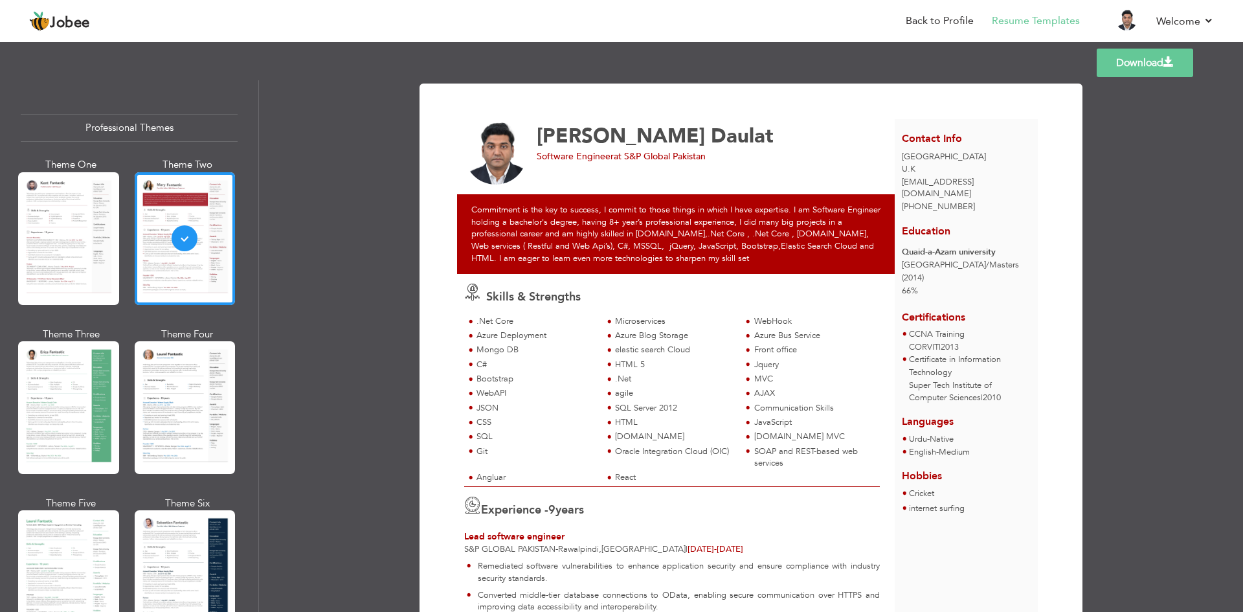
click at [337, 172] on div "Download Azeem Daulat Software Engineer at S&P Global Pakistan WebHook" at bounding box center [751, 345] width 984 height 531
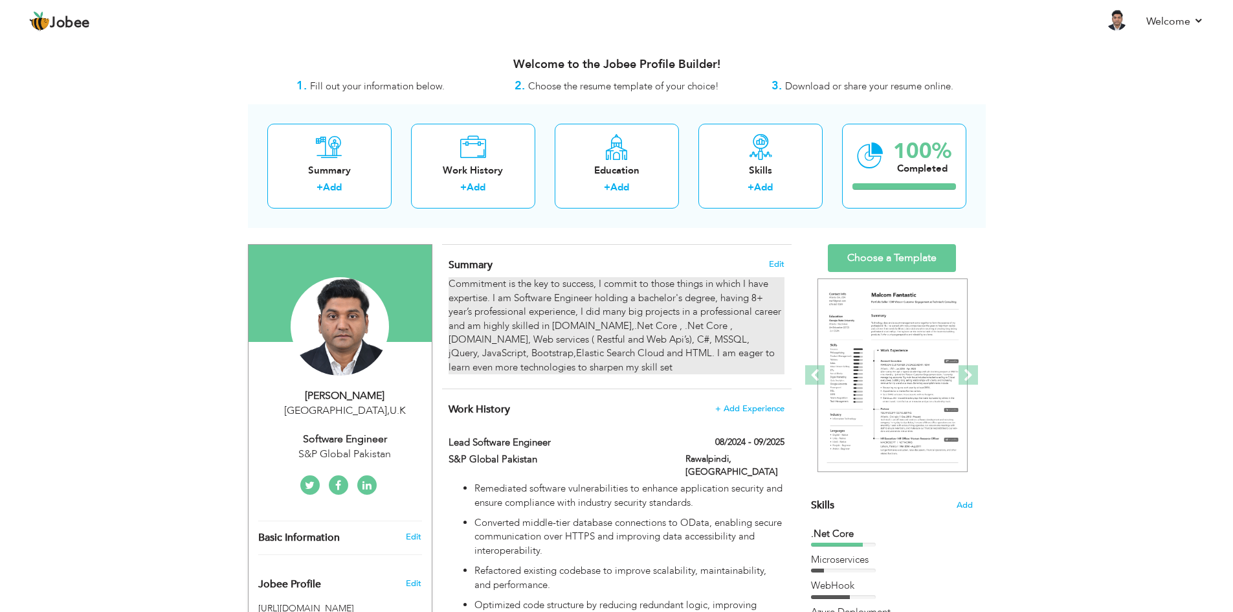
click at [563, 320] on div "Commitment is the key to success, I commit to those things in which I have expe…" at bounding box center [616, 325] width 335 height 97
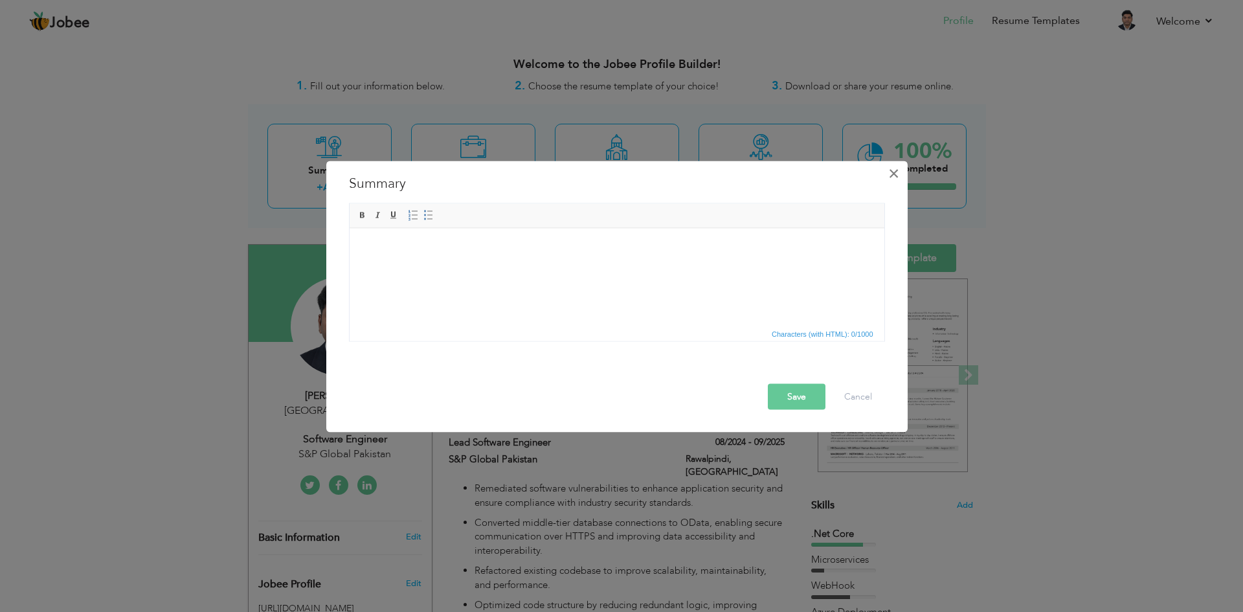
click at [890, 167] on span "×" at bounding box center [893, 172] width 11 height 23
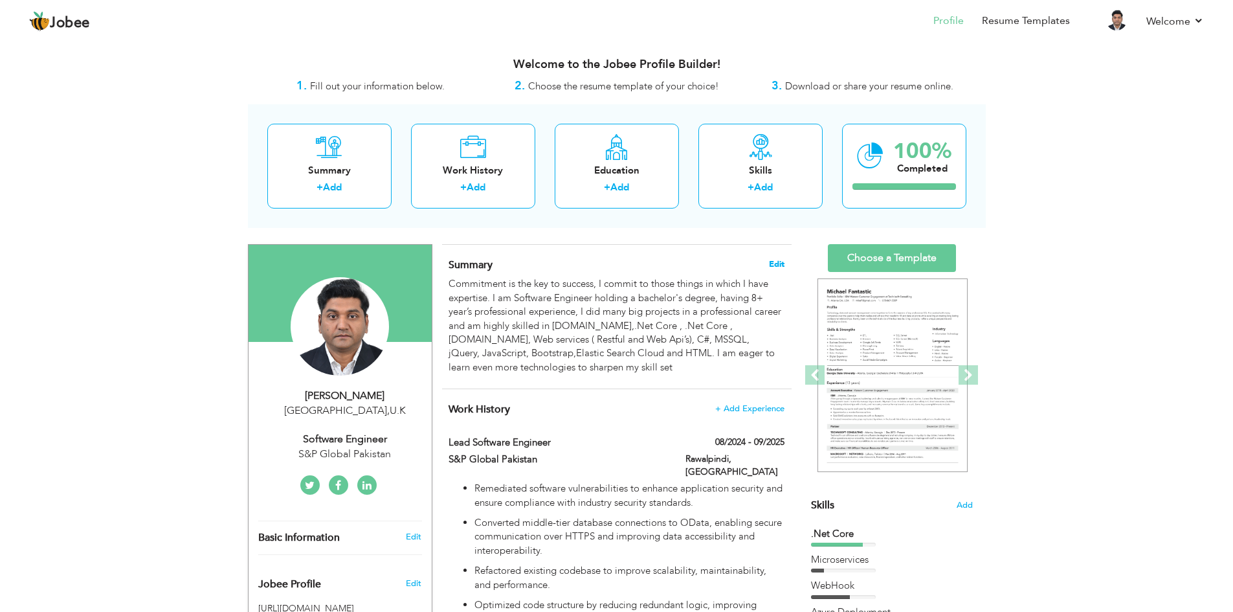
click at [776, 261] on span "Edit" at bounding box center [777, 264] width 16 height 9
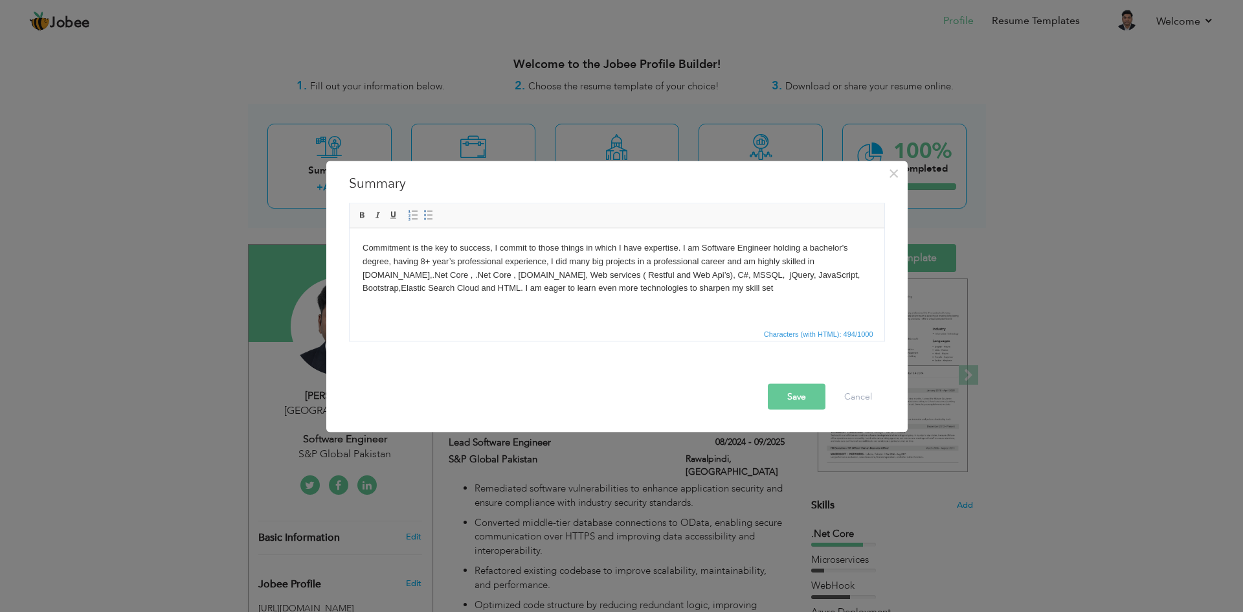
click at [508, 270] on body "Commitment is the key to success, I commit to those things in which I have expe…" at bounding box center [616, 268] width 509 height 54
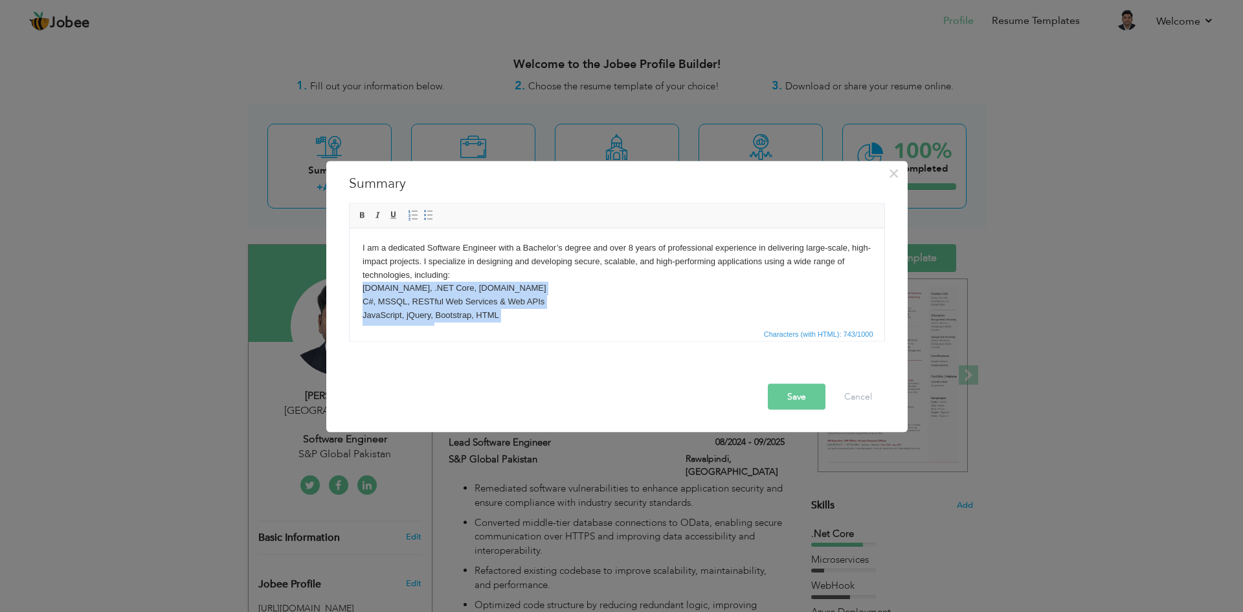
drag, startPoint x: 452, startPoint y: 279, endPoint x: 363, endPoint y: 287, distance: 89.7
click at [363, 287] on body "I am a dedicated Software Engineer with a Bachelor’s degree and over 8 years of…" at bounding box center [616, 308] width 509 height 135
click at [366, 218] on span at bounding box center [362, 215] width 10 height 10
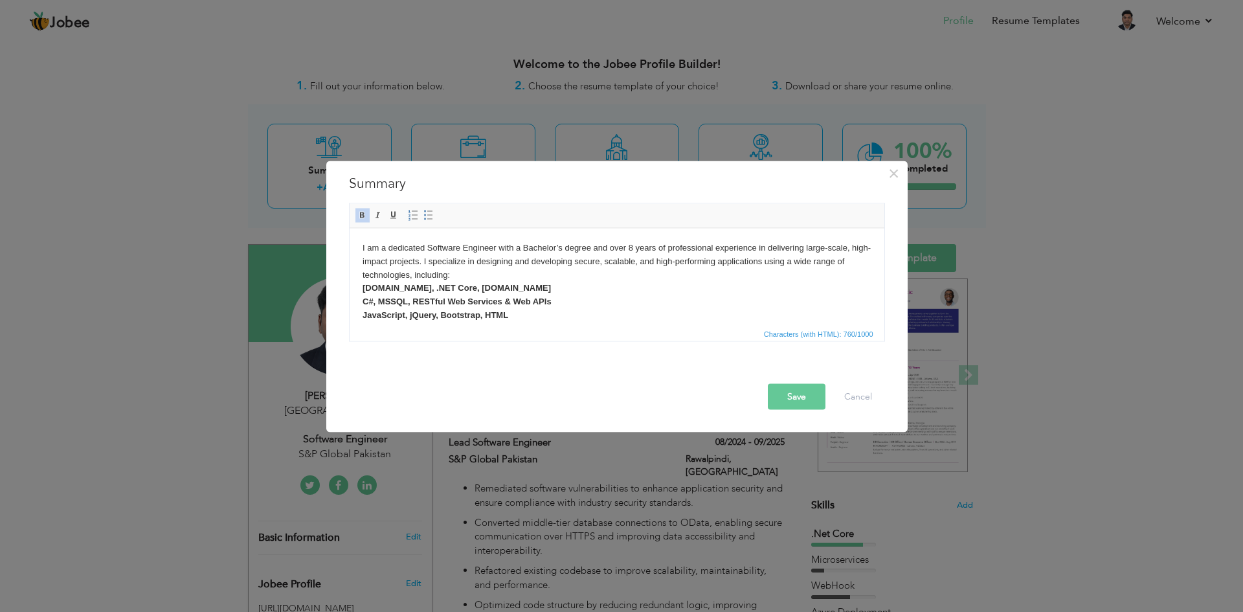
click at [790, 394] on button "Save" at bounding box center [797, 396] width 58 height 26
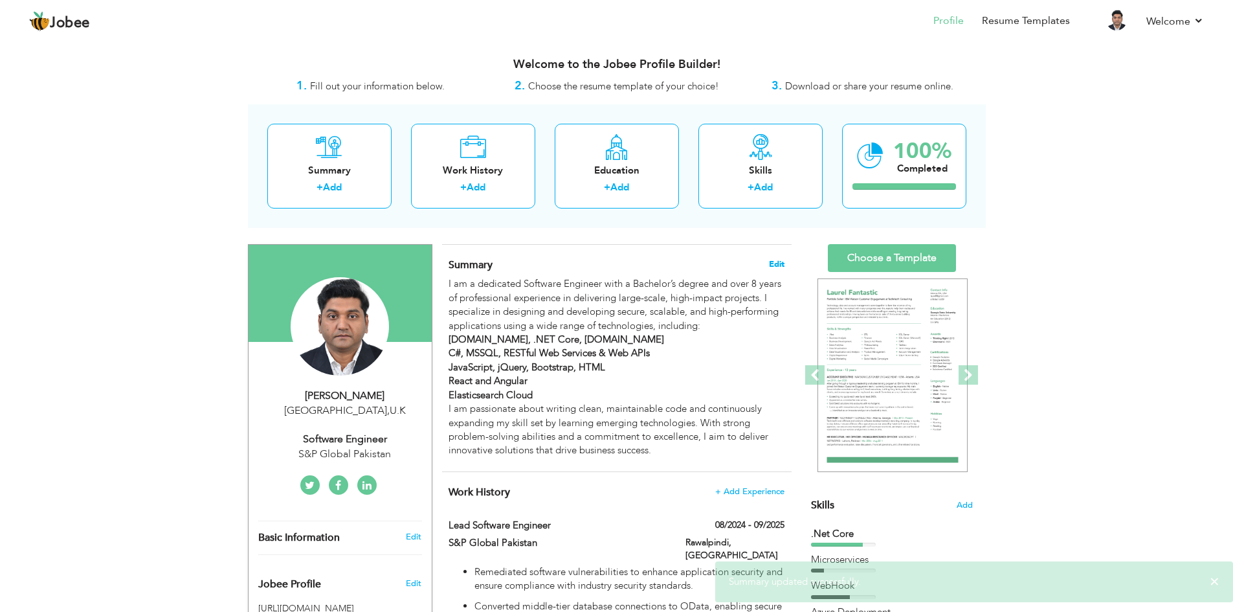
click at [775, 265] on span "Edit" at bounding box center [777, 264] width 16 height 9
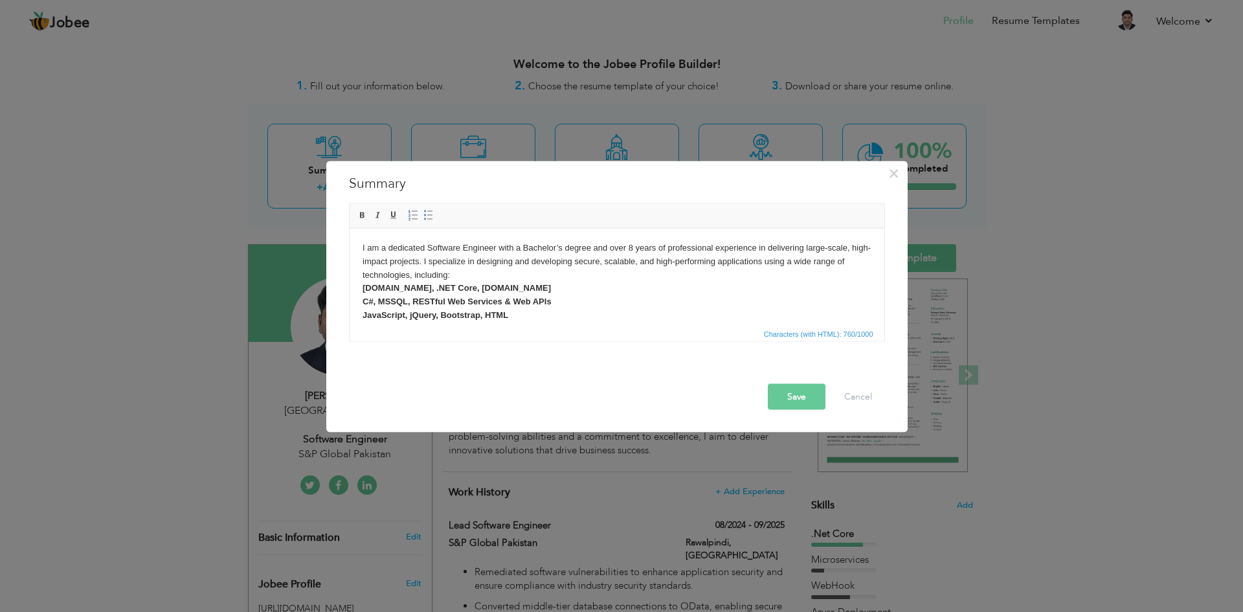
click at [634, 245] on body "I am a dedicated Software Engineer with a Bachelor’s degree and over 8 years of…" at bounding box center [616, 308] width 509 height 135
click at [816, 399] on button "Save" at bounding box center [797, 396] width 58 height 26
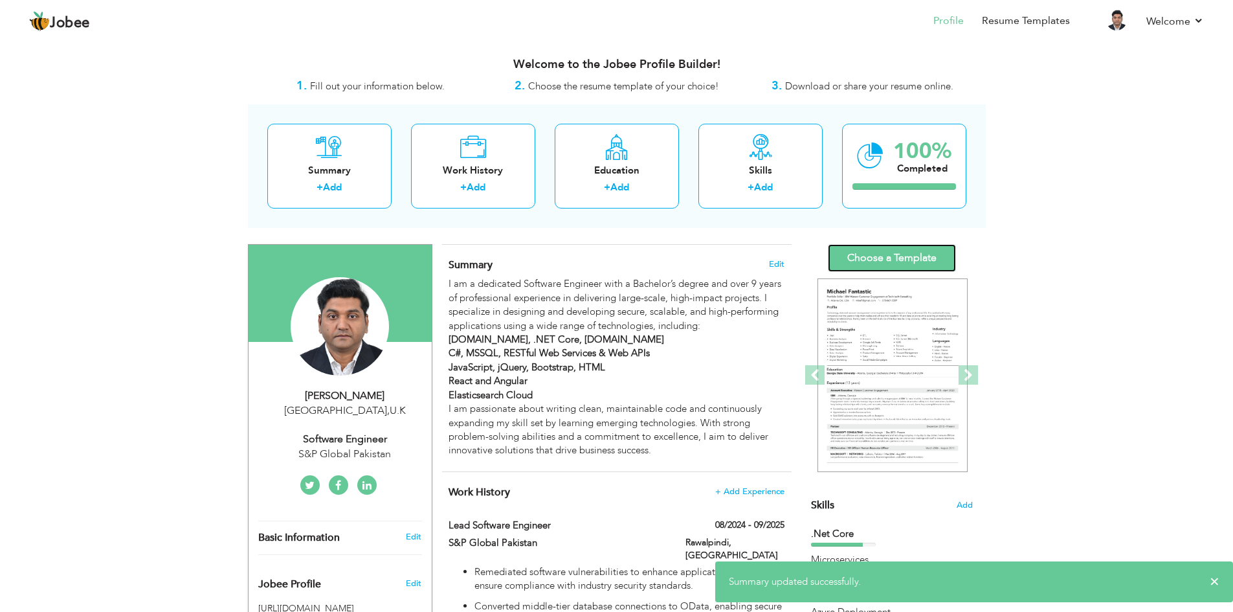
click at [919, 256] on link "Choose a Template" at bounding box center [892, 258] width 128 height 28
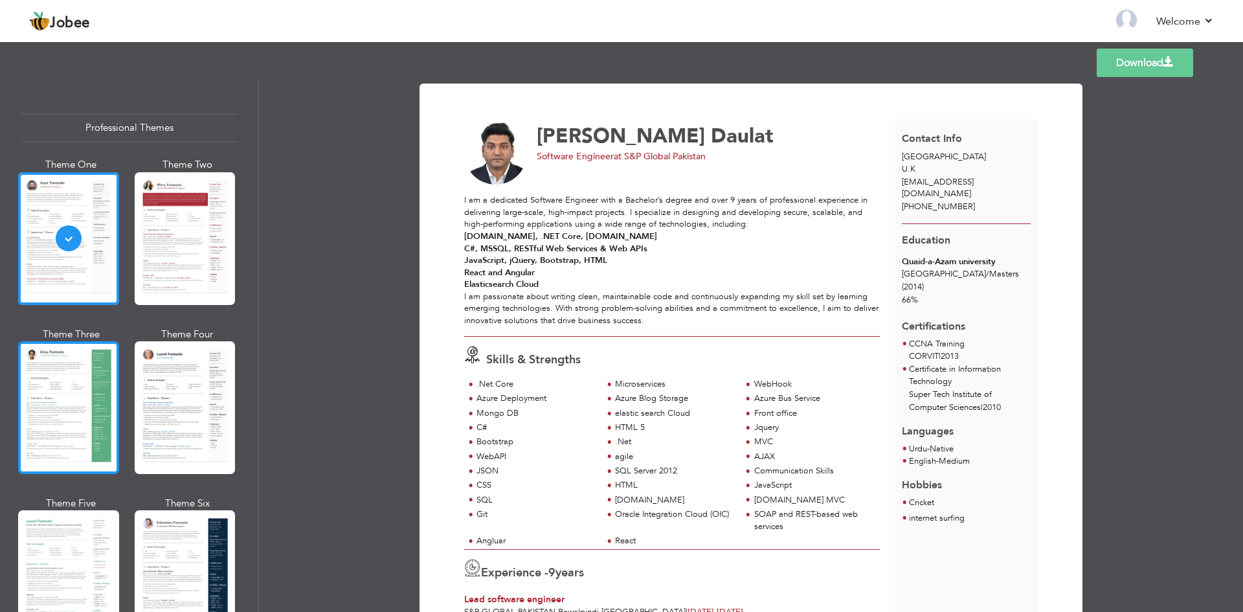
click at [61, 414] on div at bounding box center [68, 407] width 101 height 133
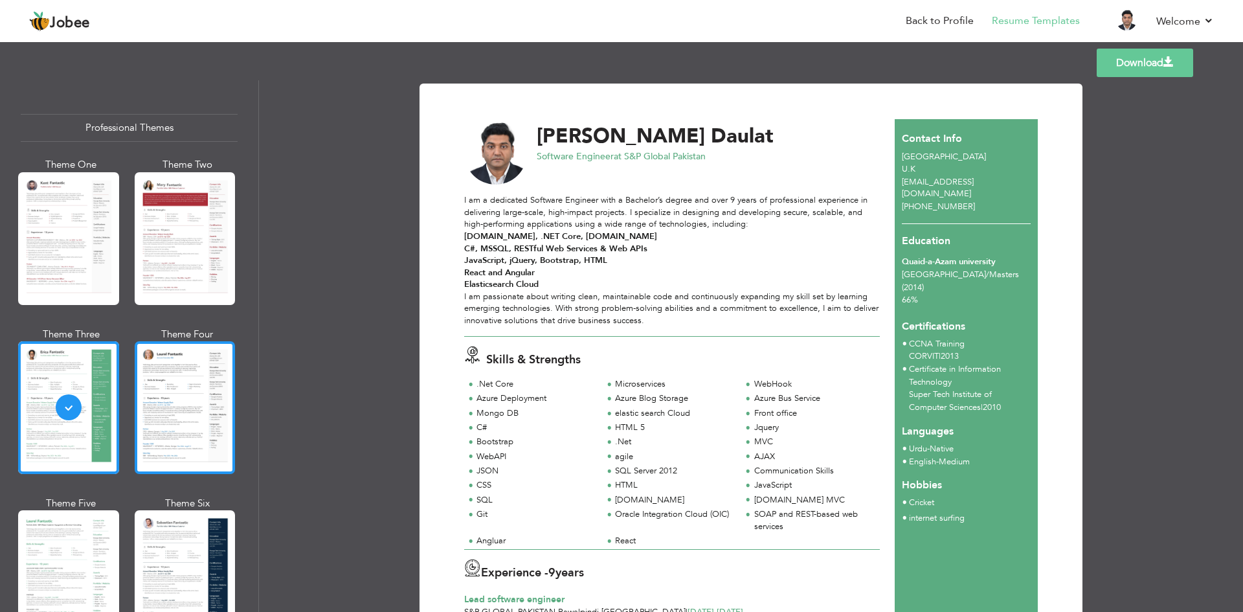
click at [166, 412] on div at bounding box center [185, 407] width 101 height 133
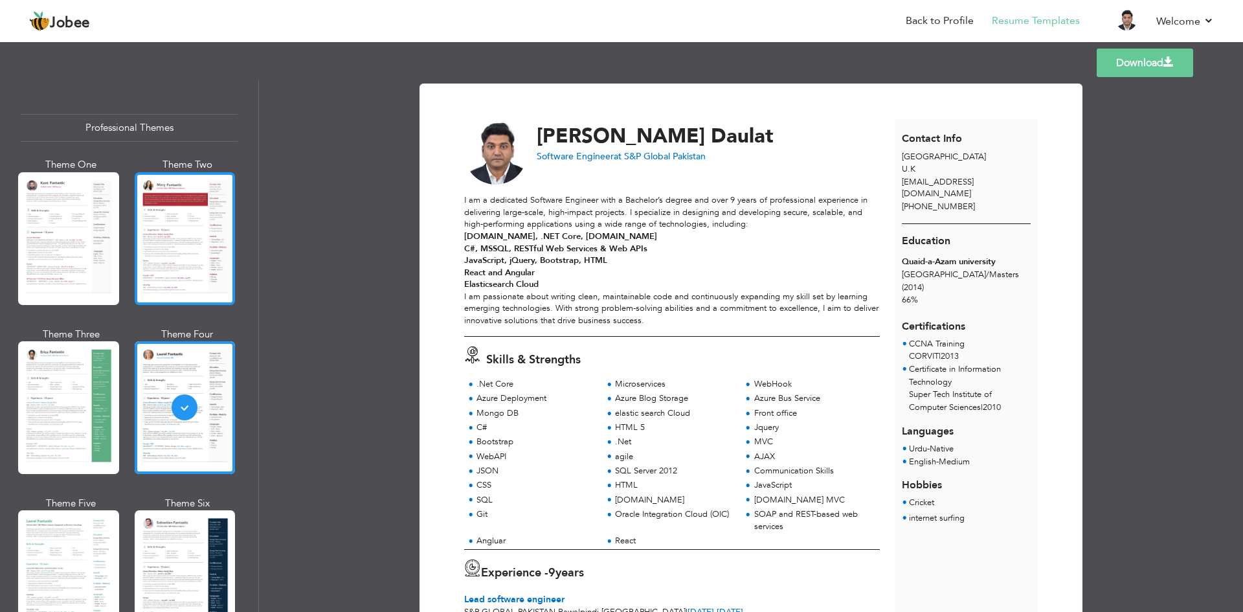
click at [177, 262] on div at bounding box center [185, 238] width 101 height 133
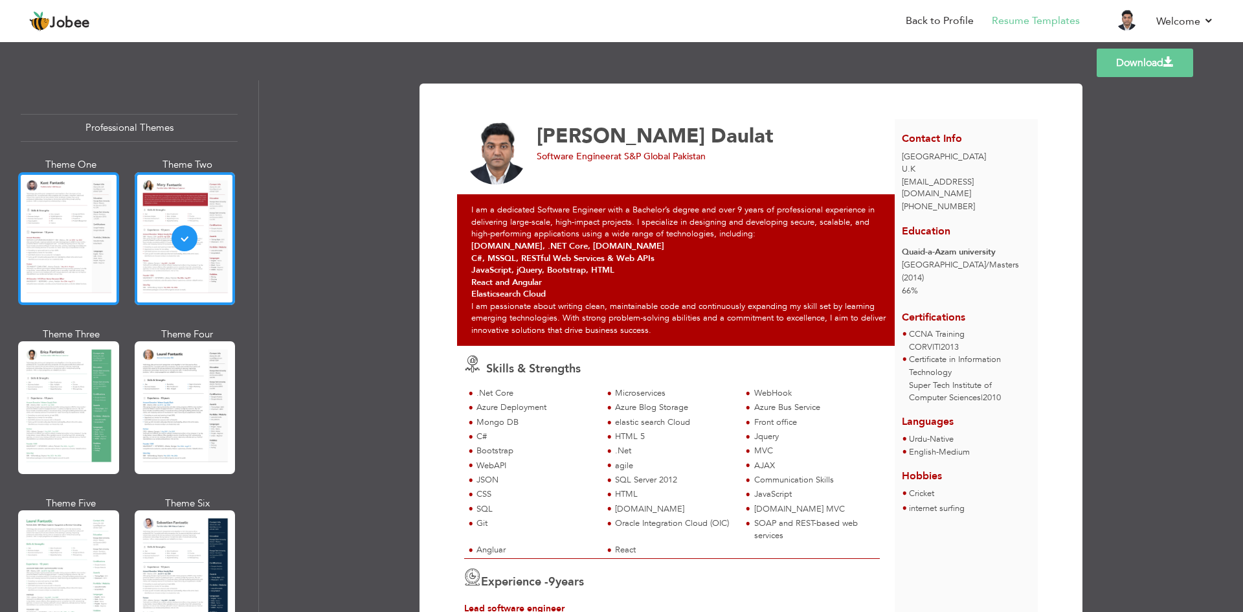
click at [41, 241] on div at bounding box center [68, 238] width 101 height 133
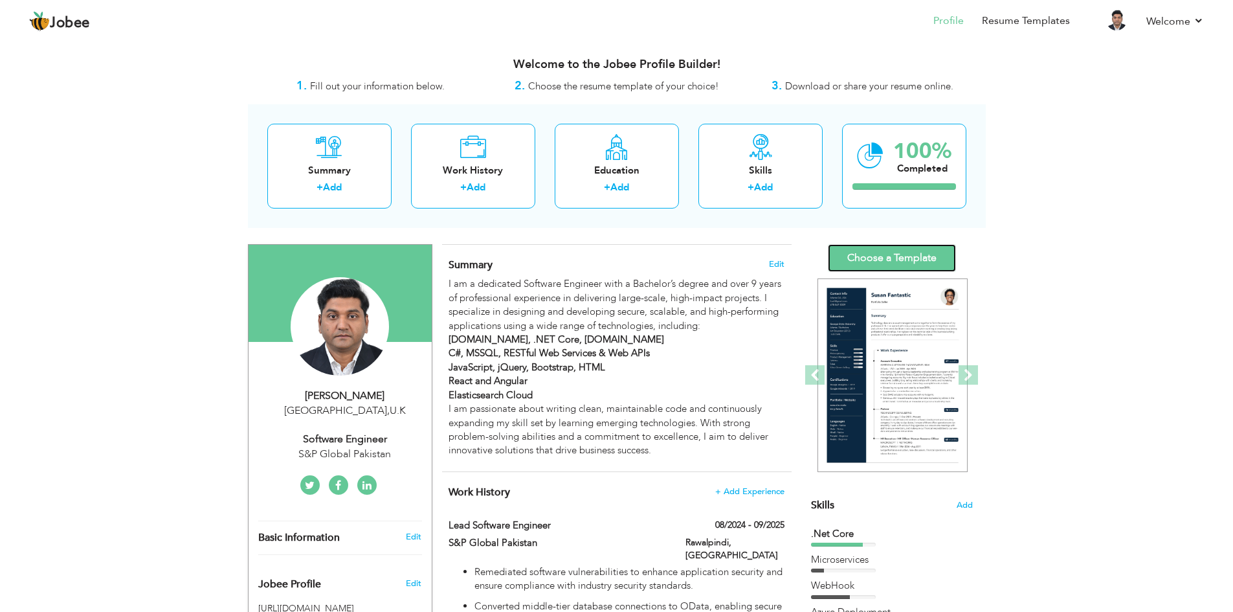
click at [858, 254] on link "Choose a Template" at bounding box center [892, 258] width 128 height 28
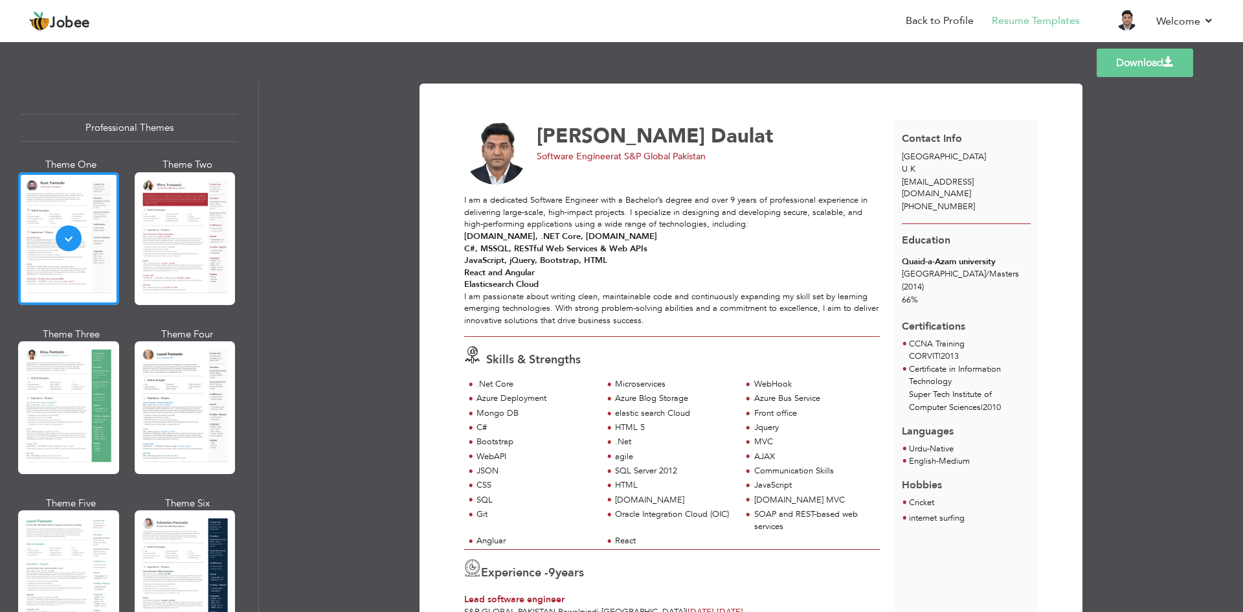
click at [1130, 60] on link "Download" at bounding box center [1145, 63] width 96 height 28
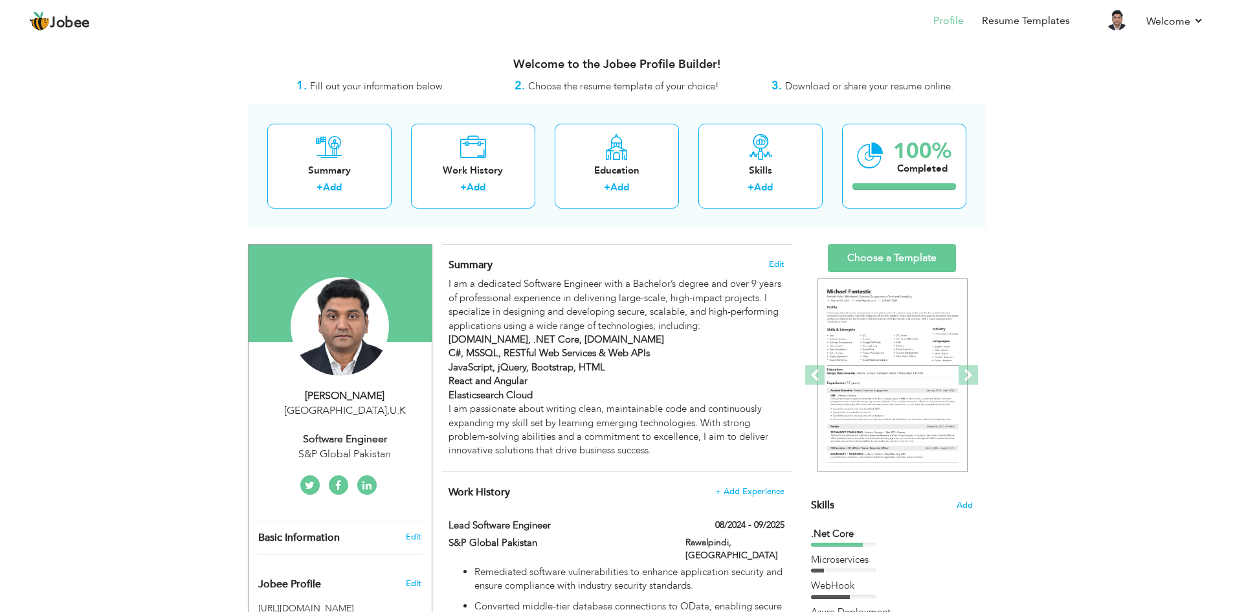
click at [346, 402] on div "[PERSON_NAME]" at bounding box center [344, 395] width 173 height 15
type input "[PERSON_NAME]"
type input "Daulat"
type input "+44 7915 215970"
select select "number:225"
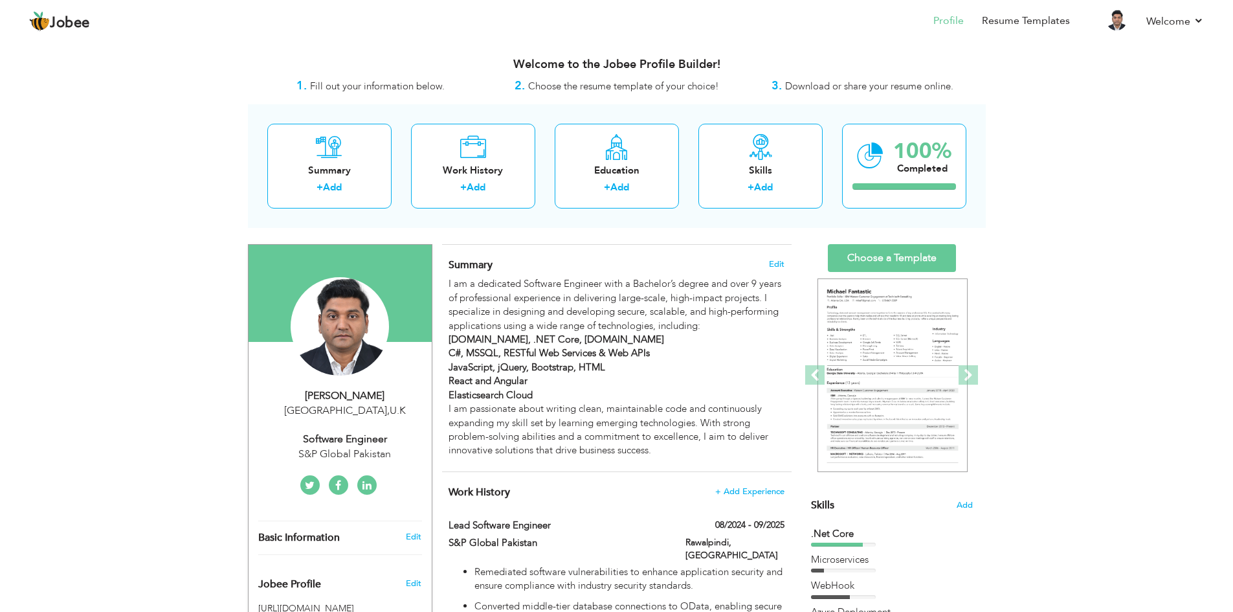
type input "birmingham"
select select "number:11"
type input "S&P Global Pakistan"
type input "Software Engineer"
type input "https://www.linkedin.com/in/azeem-daulat-87bb5852/"
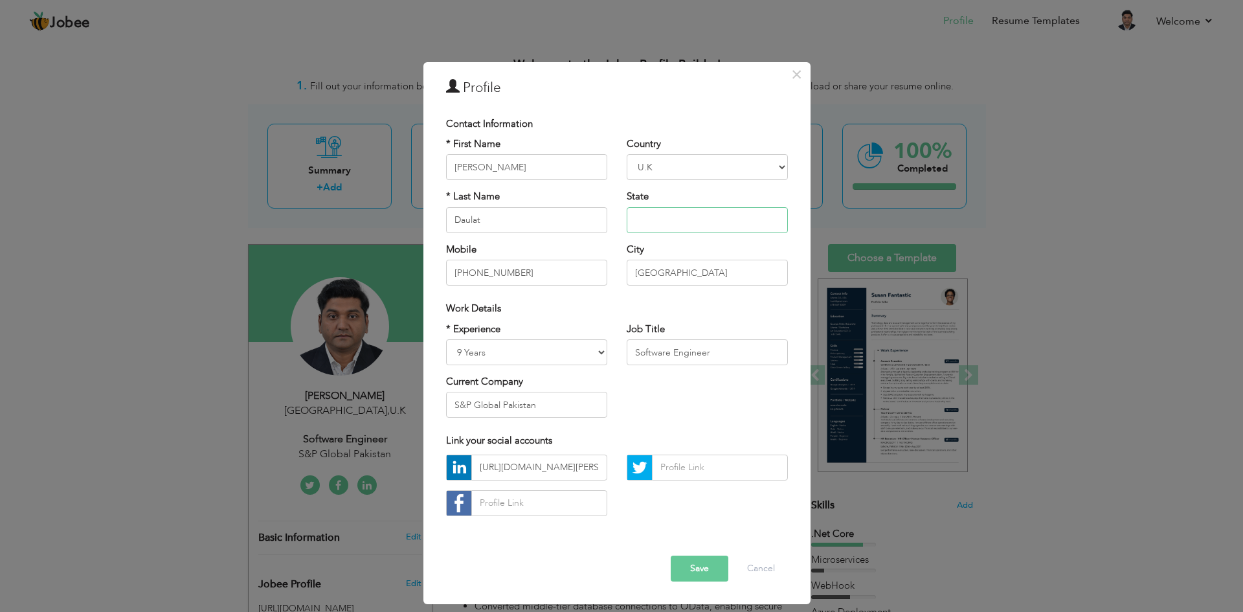
click at [687, 214] on input "text" at bounding box center [707, 220] width 161 height 26
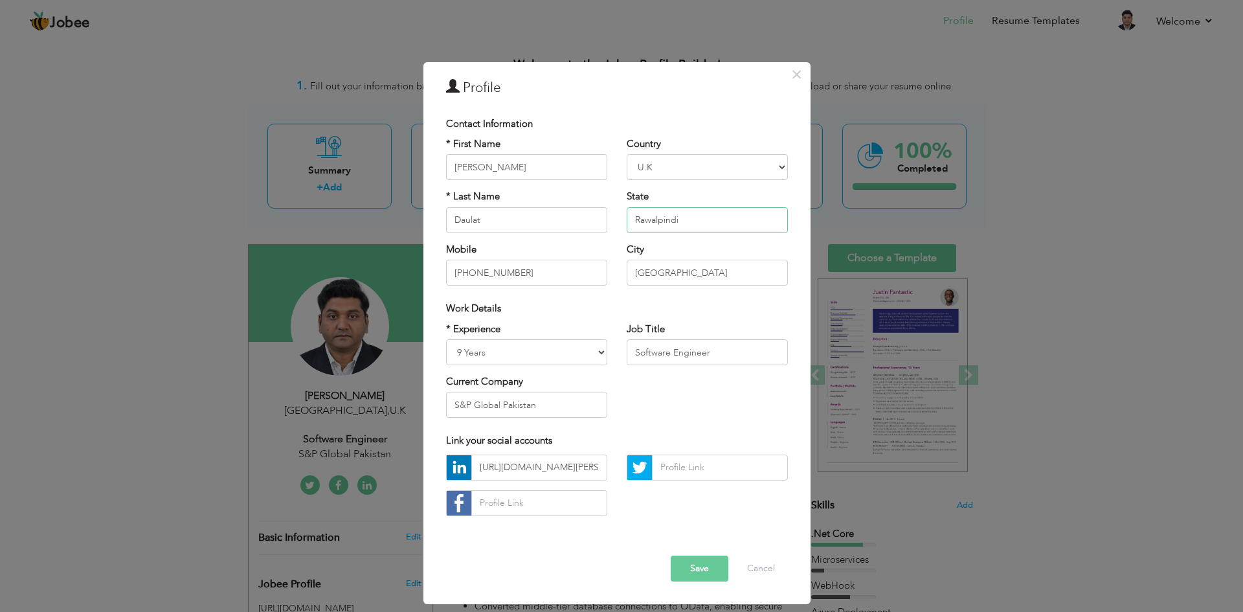
type input "Rawalpindi"
type input "03018402634"
select select "number:166"
type input "No"
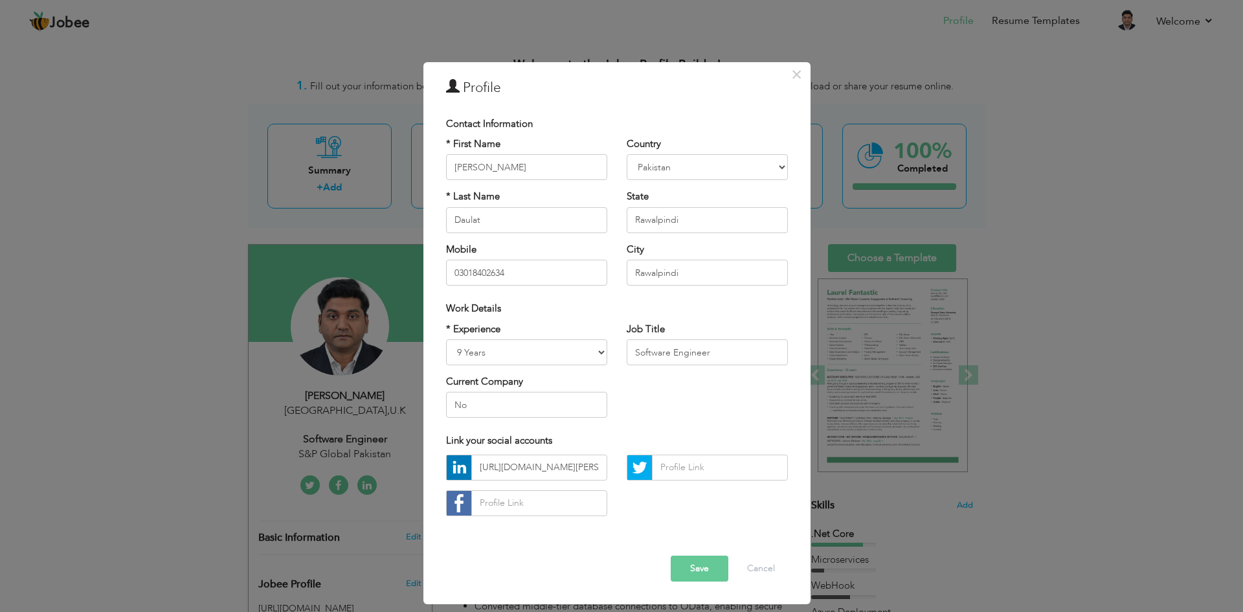
click at [680, 396] on div "* Experience Entry Level Less than 1 Year 1 Year 2 Years 3 Years 4 Years 5 Year…" at bounding box center [616, 375] width 361 height 106
click at [636, 356] on input "Software Engineer" at bounding box center [707, 352] width 161 height 26
type input "Lead Software Engineer"
click at [653, 402] on div "* Experience Entry Level Less than 1 Year 1 Year 2 Years 3 Years 4 Years 5 Year…" at bounding box center [616, 375] width 361 height 106
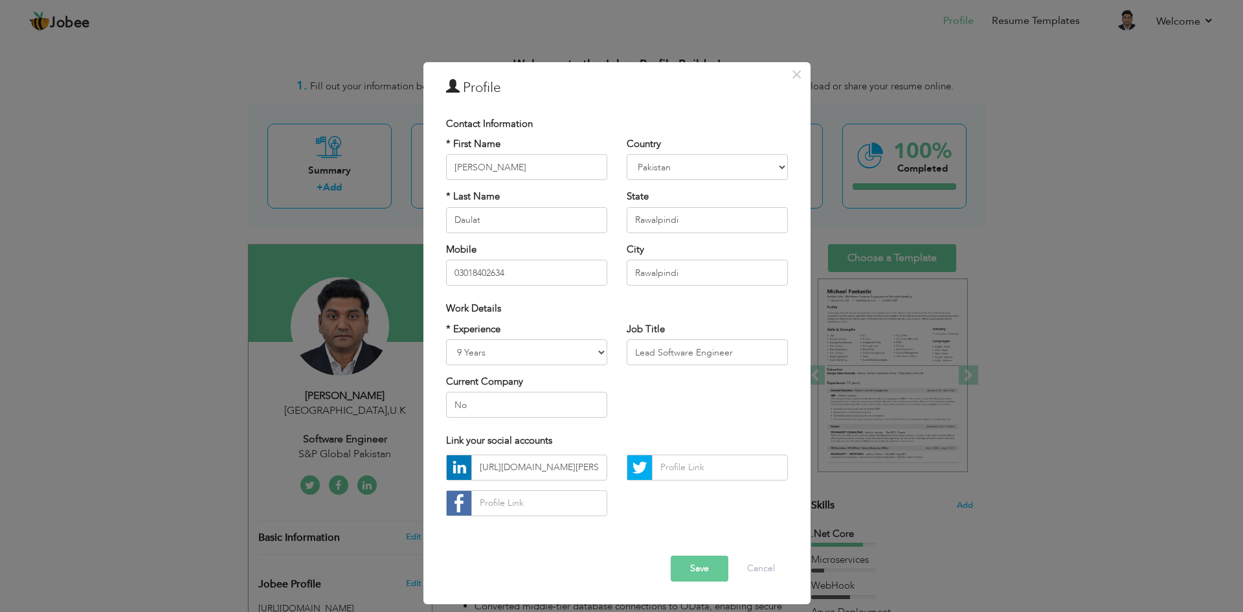
click at [703, 574] on button "Save" at bounding box center [700, 568] width 58 height 26
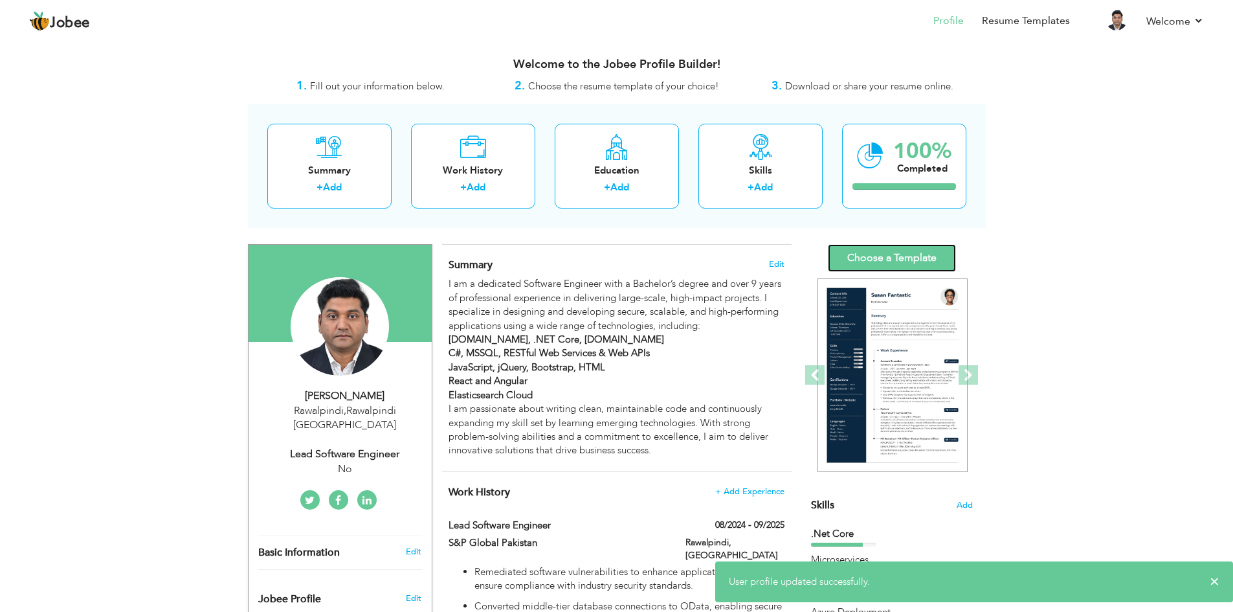
click at [844, 251] on link "Choose a Template" at bounding box center [892, 258] width 128 height 28
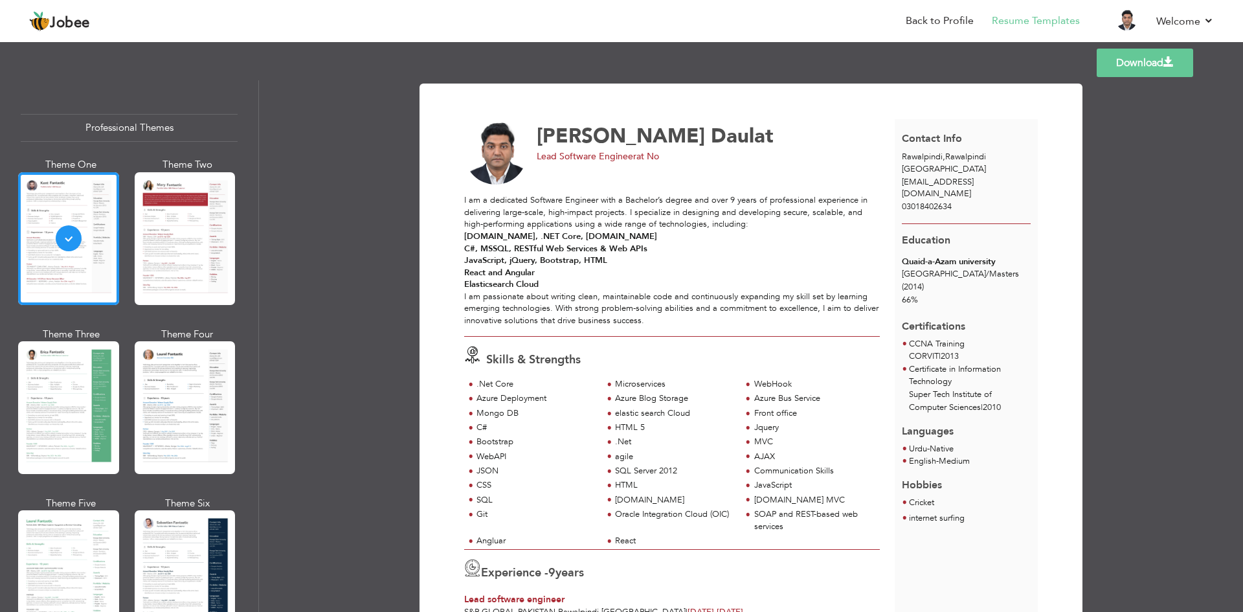
click at [1149, 57] on link "Download" at bounding box center [1145, 63] width 96 height 28
click at [423, 38] on nav "Back to Profile Resume Templates Resume Templates Cover Letters About My Resume…" at bounding box center [621, 22] width 1185 height 35
click at [1132, 68] on link "Download" at bounding box center [1145, 63] width 96 height 28
click at [1157, 63] on link "Download" at bounding box center [1145, 63] width 96 height 28
